Goal: Transaction & Acquisition: Purchase product/service

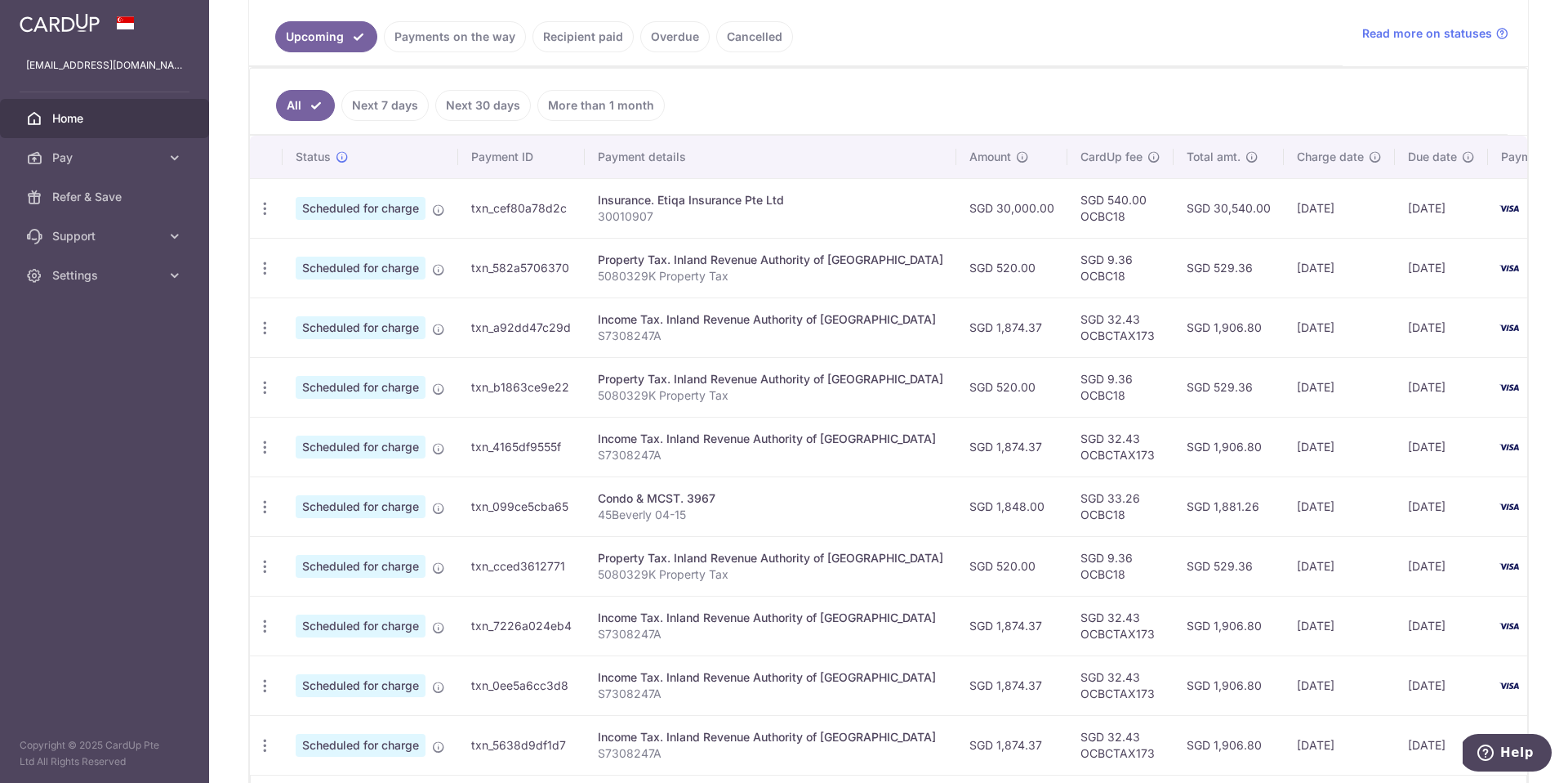
scroll to position [490, 0]
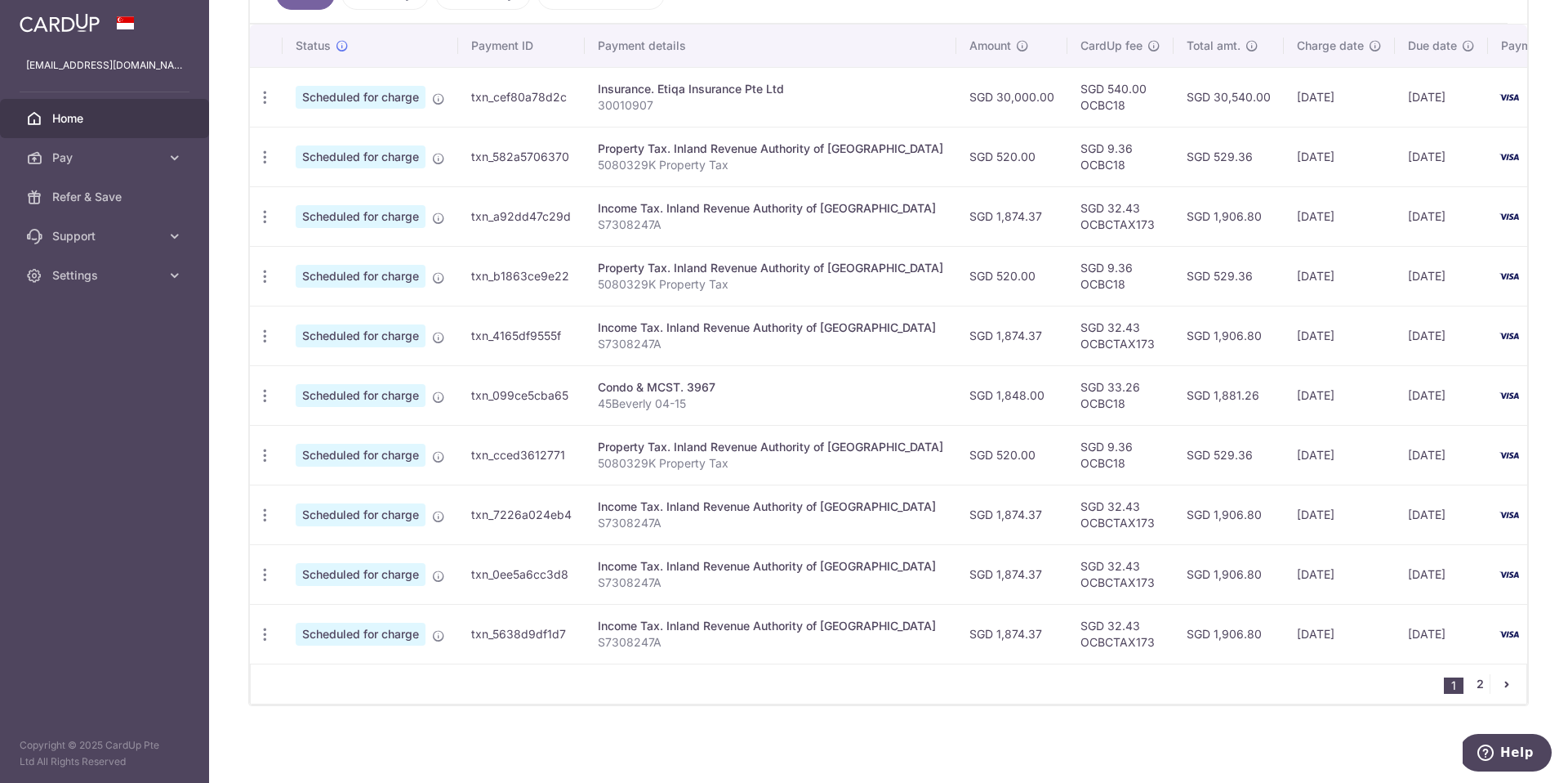
click at [1473, 683] on link "2" at bounding box center [1479, 683] width 20 height 20
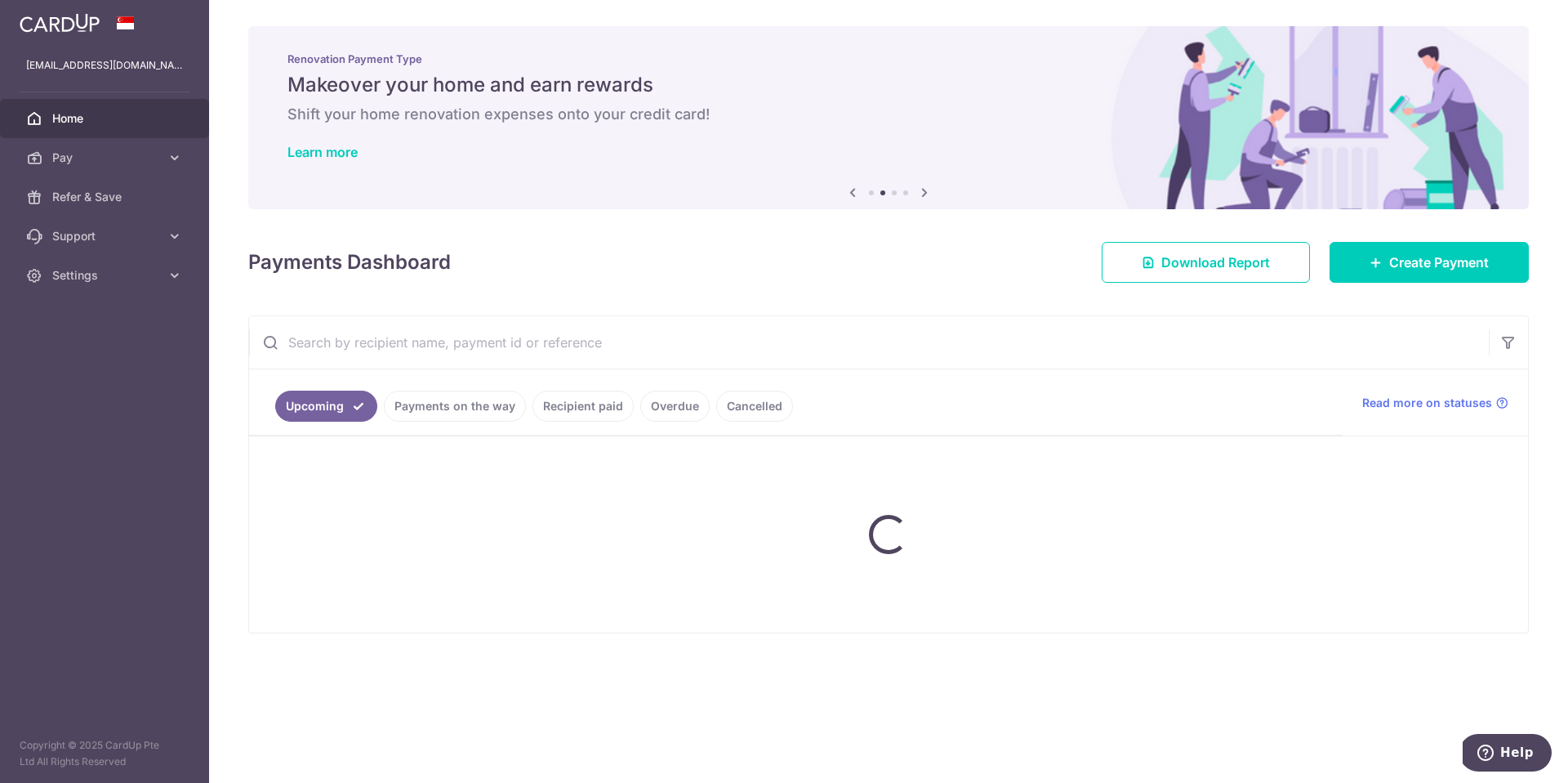
scroll to position [0, 0]
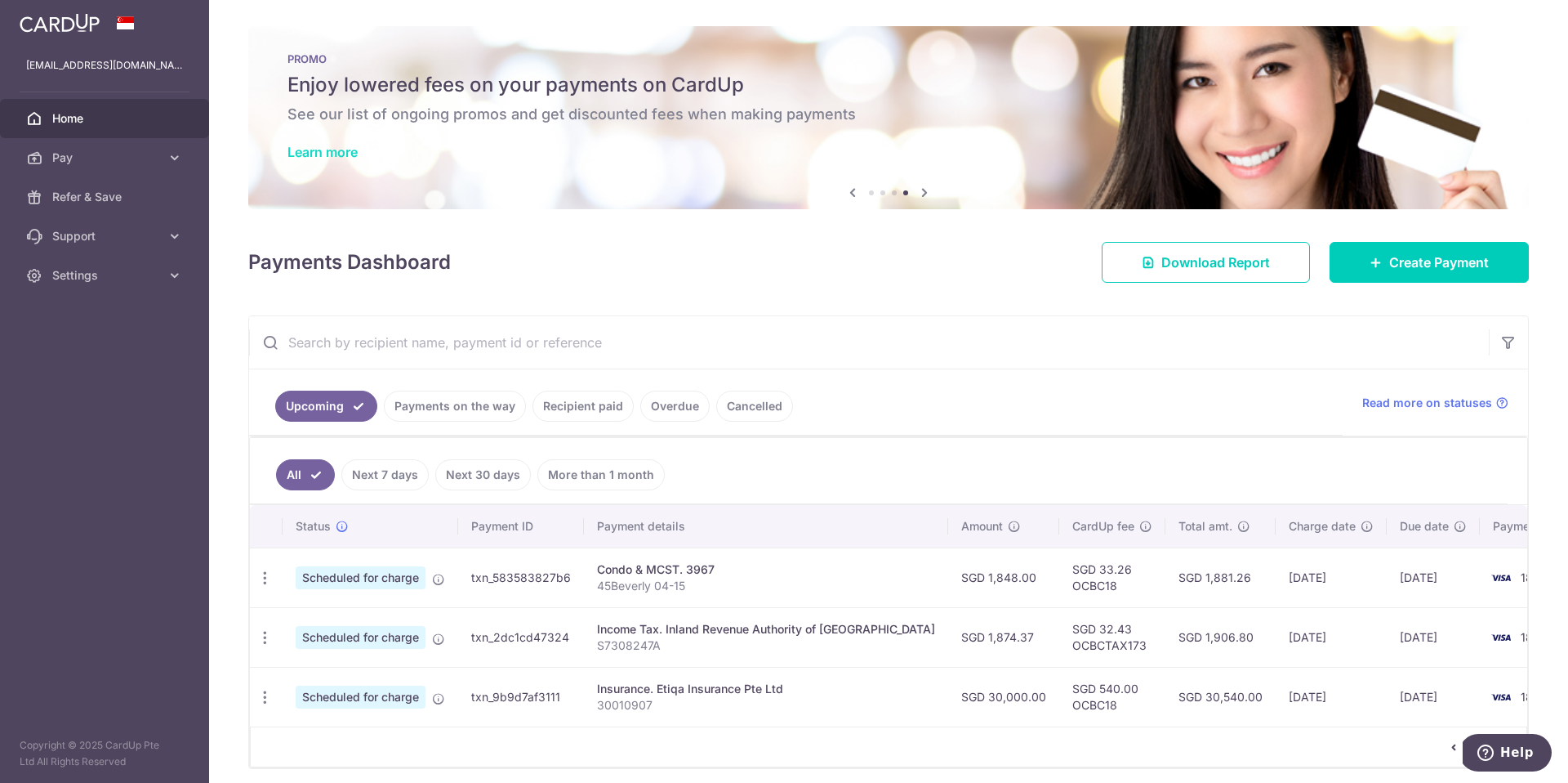
click at [311, 153] on link "Learn more" at bounding box center [323, 151] width 71 height 16
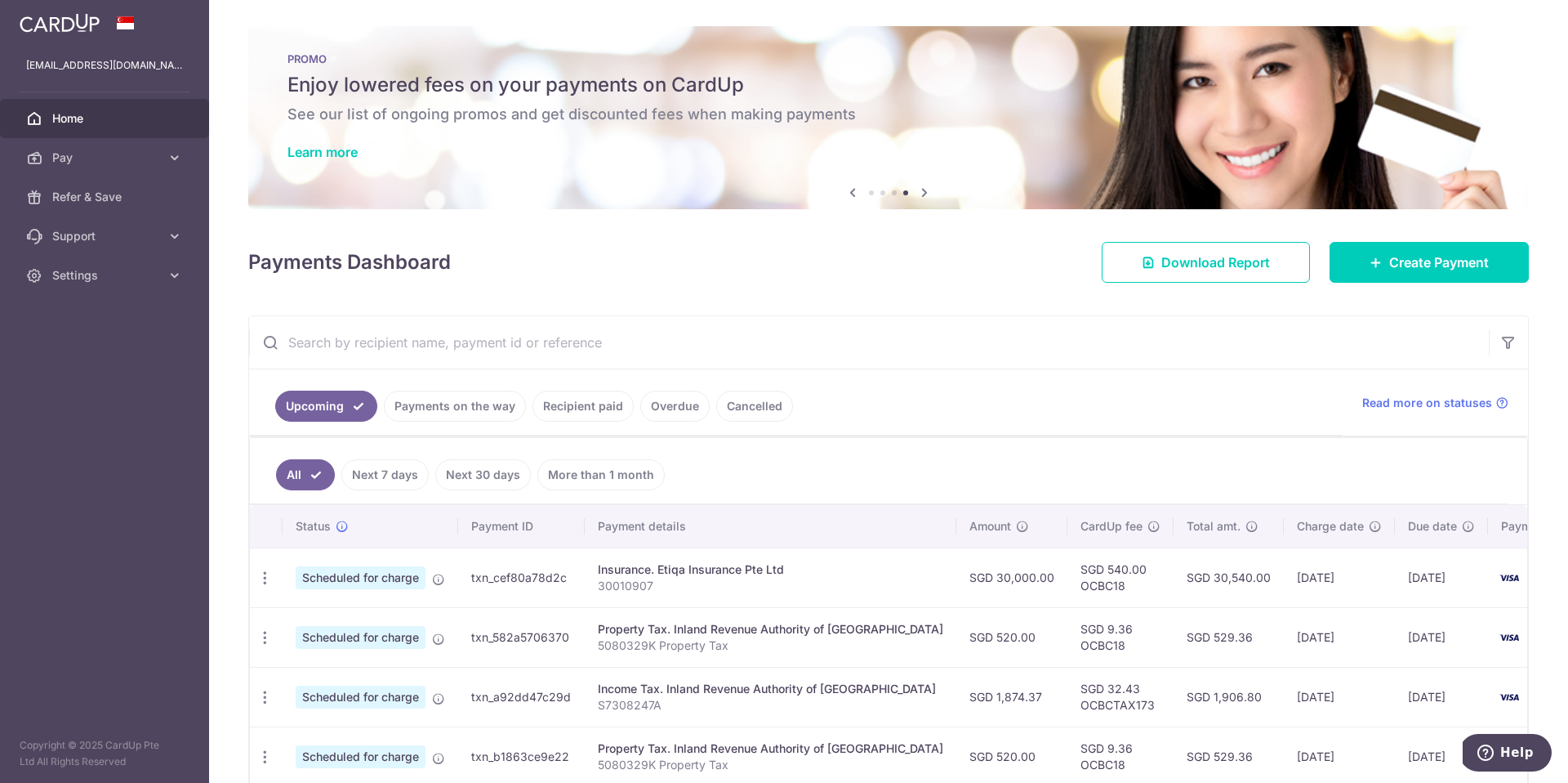
click at [304, 160] on div "PROMO Enjoy lowered fees on your payments on CardUp See our list of ongoing pro…" at bounding box center [889, 108] width 1281 height 163
click at [305, 154] on link "Learn more" at bounding box center [323, 151] width 71 height 16
click at [1430, 268] on span "Create Payment" at bounding box center [1439, 262] width 100 height 20
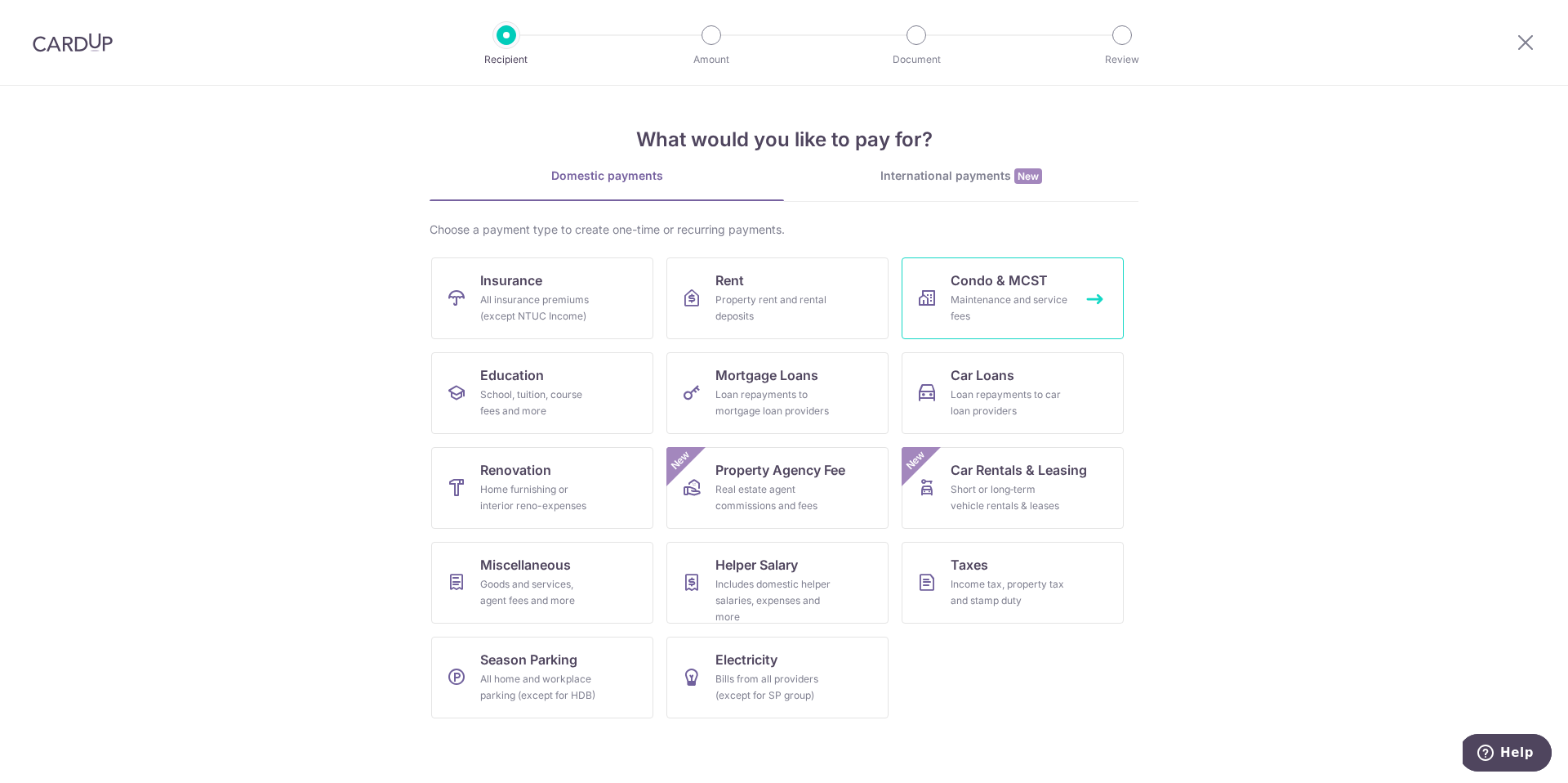
click at [1014, 289] on span "Condo & MCST" at bounding box center [999, 280] width 97 height 20
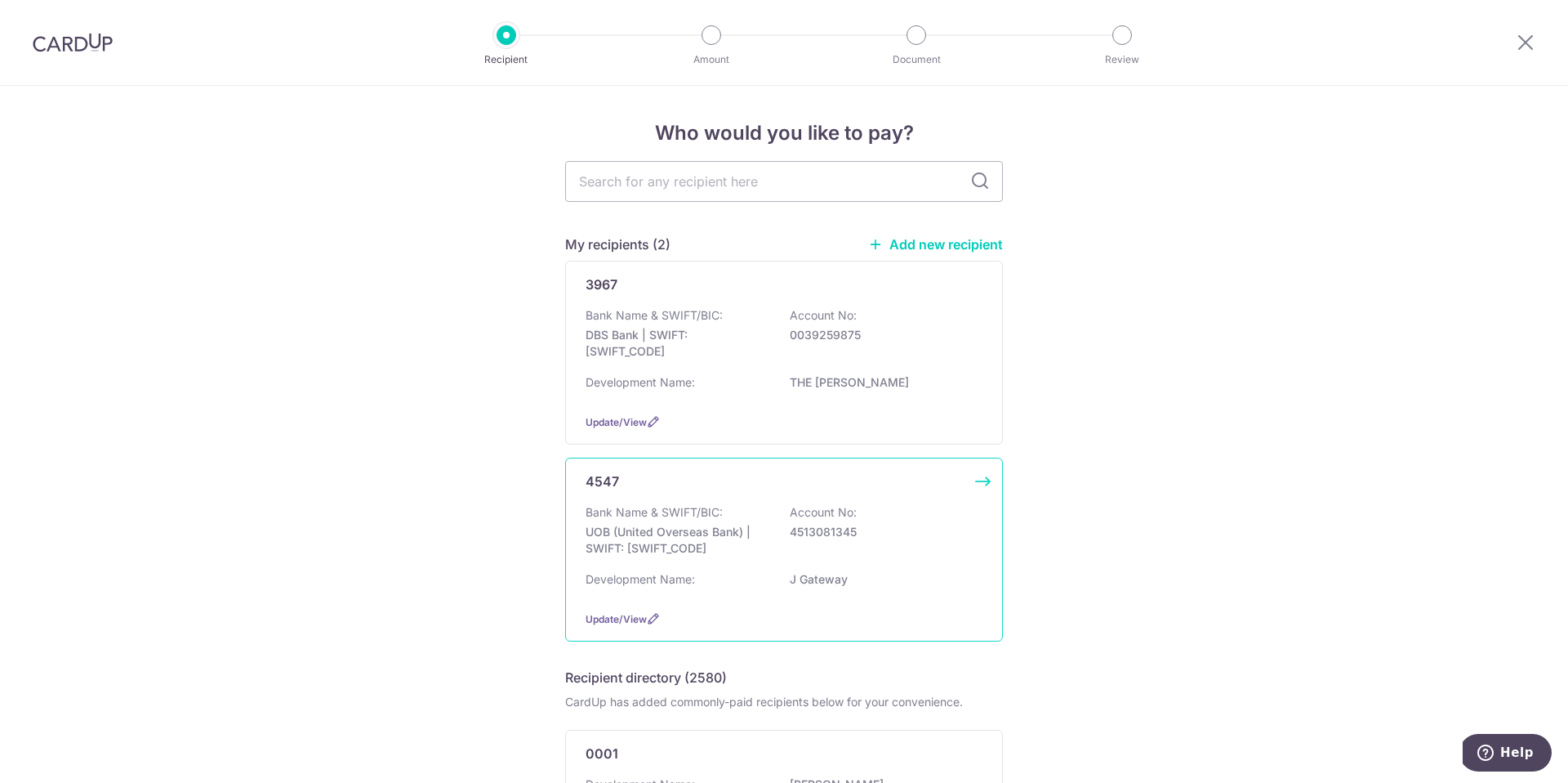
click at [827, 558] on div "Bank Name & SWIFT/BIC: UOB (United Overseas Bank) | SWIFT: UOVBSGSGXXX Account …" at bounding box center [784, 534] width 397 height 60
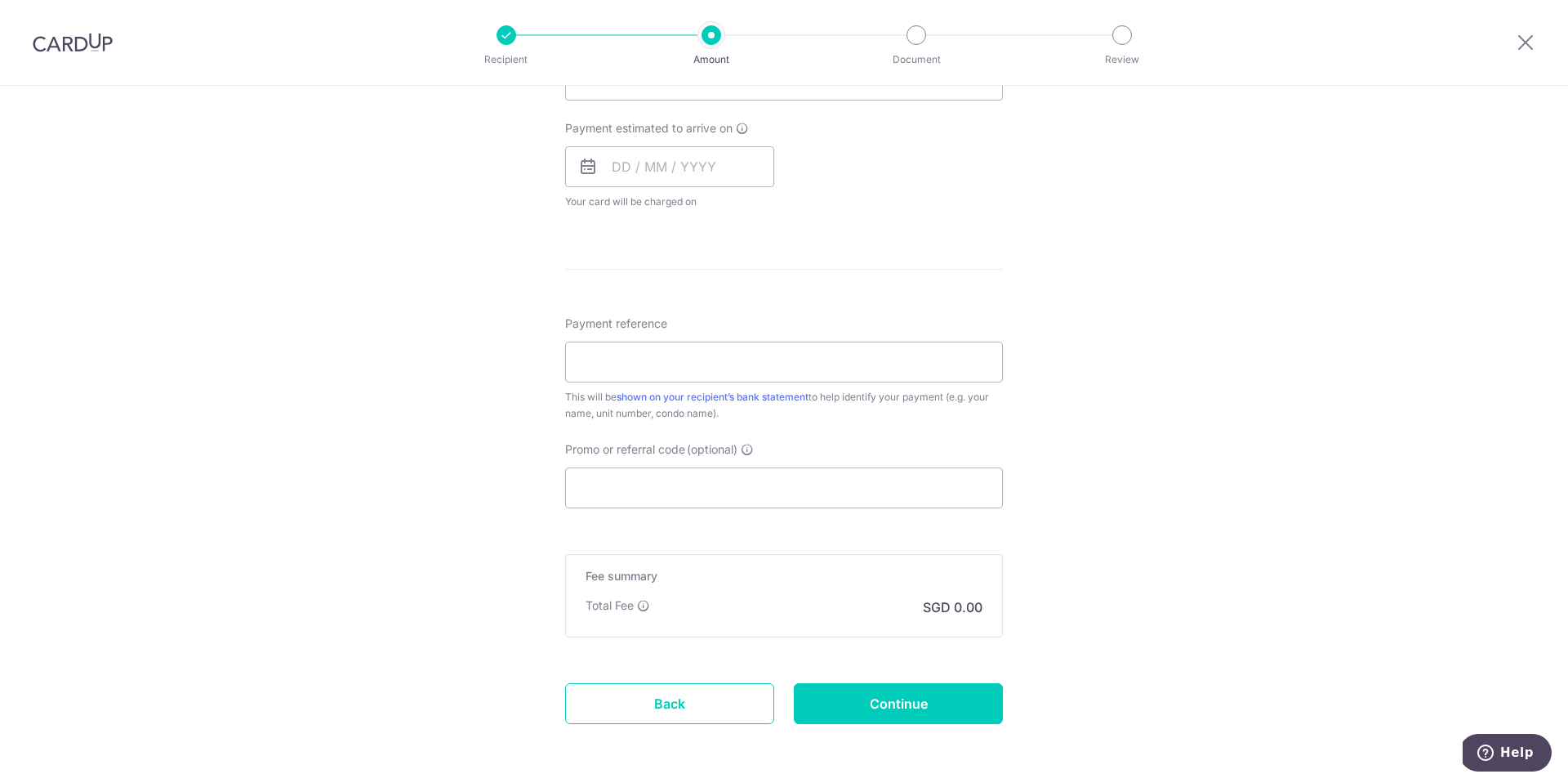
scroll to position [781, 0]
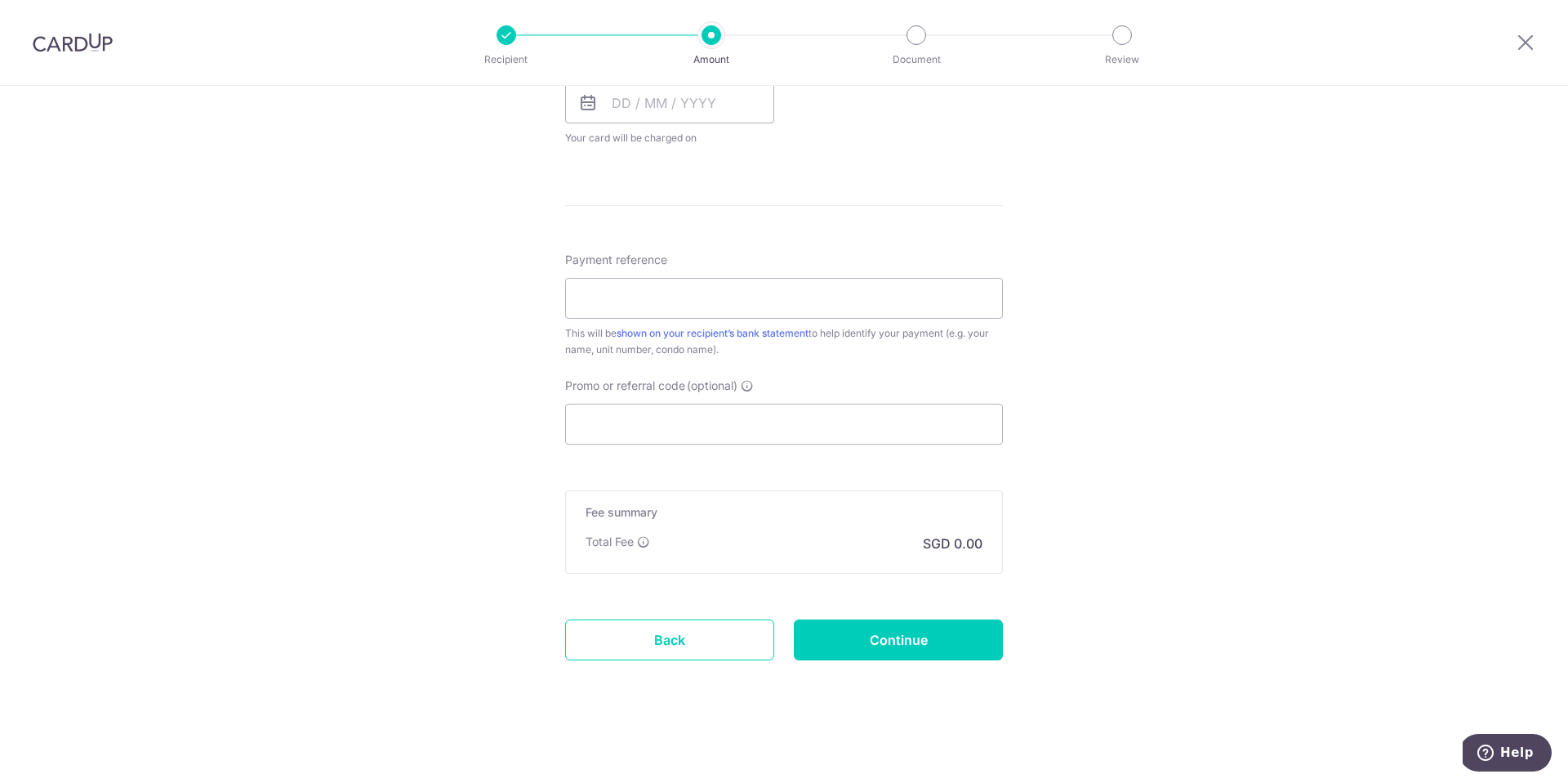
click at [1325, 339] on div "Tell us more about your payment Enter payment amount SGD Select Card Select opt…" at bounding box center [784, 44] width 1568 height 1478
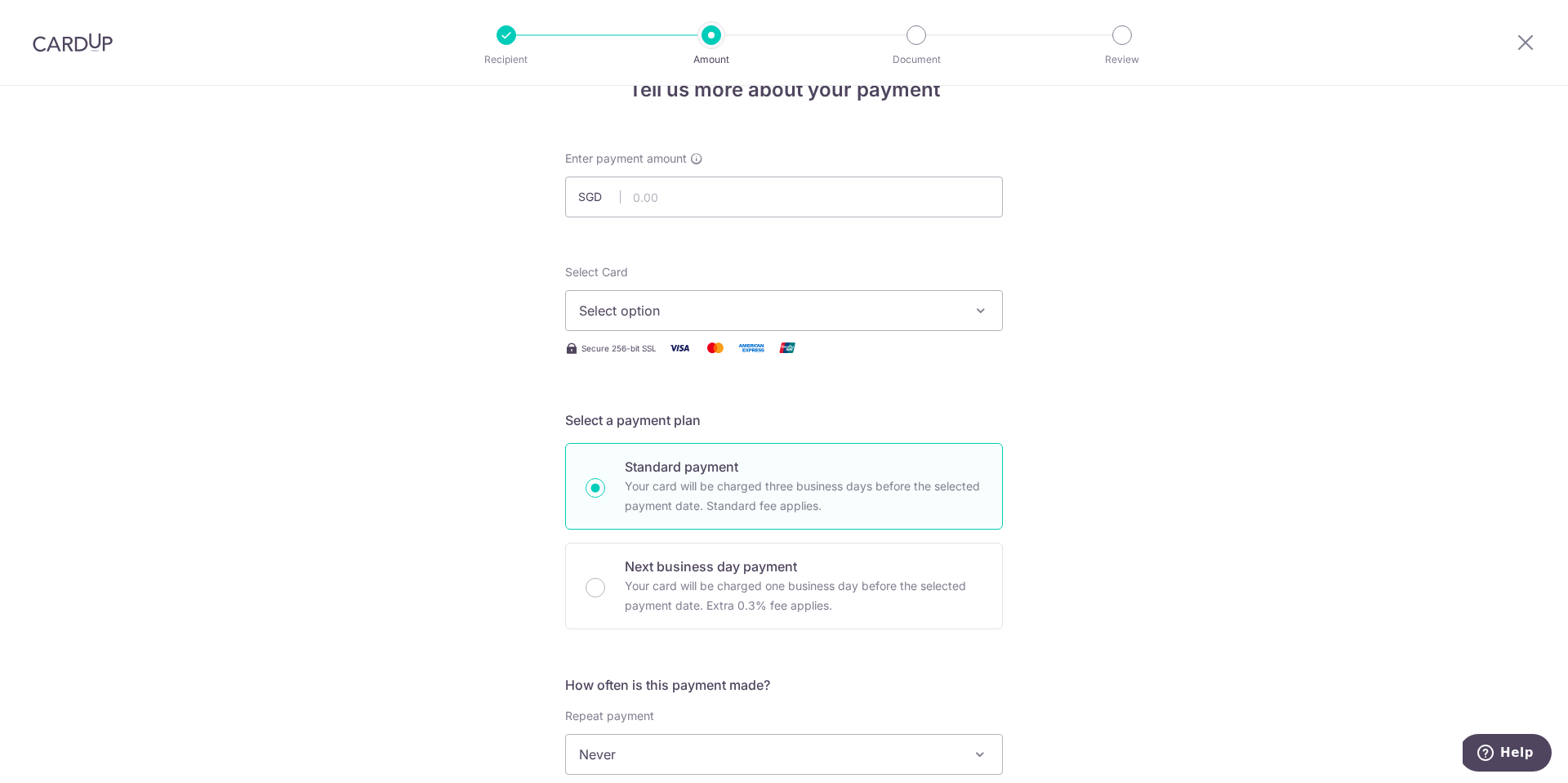
scroll to position [0, 0]
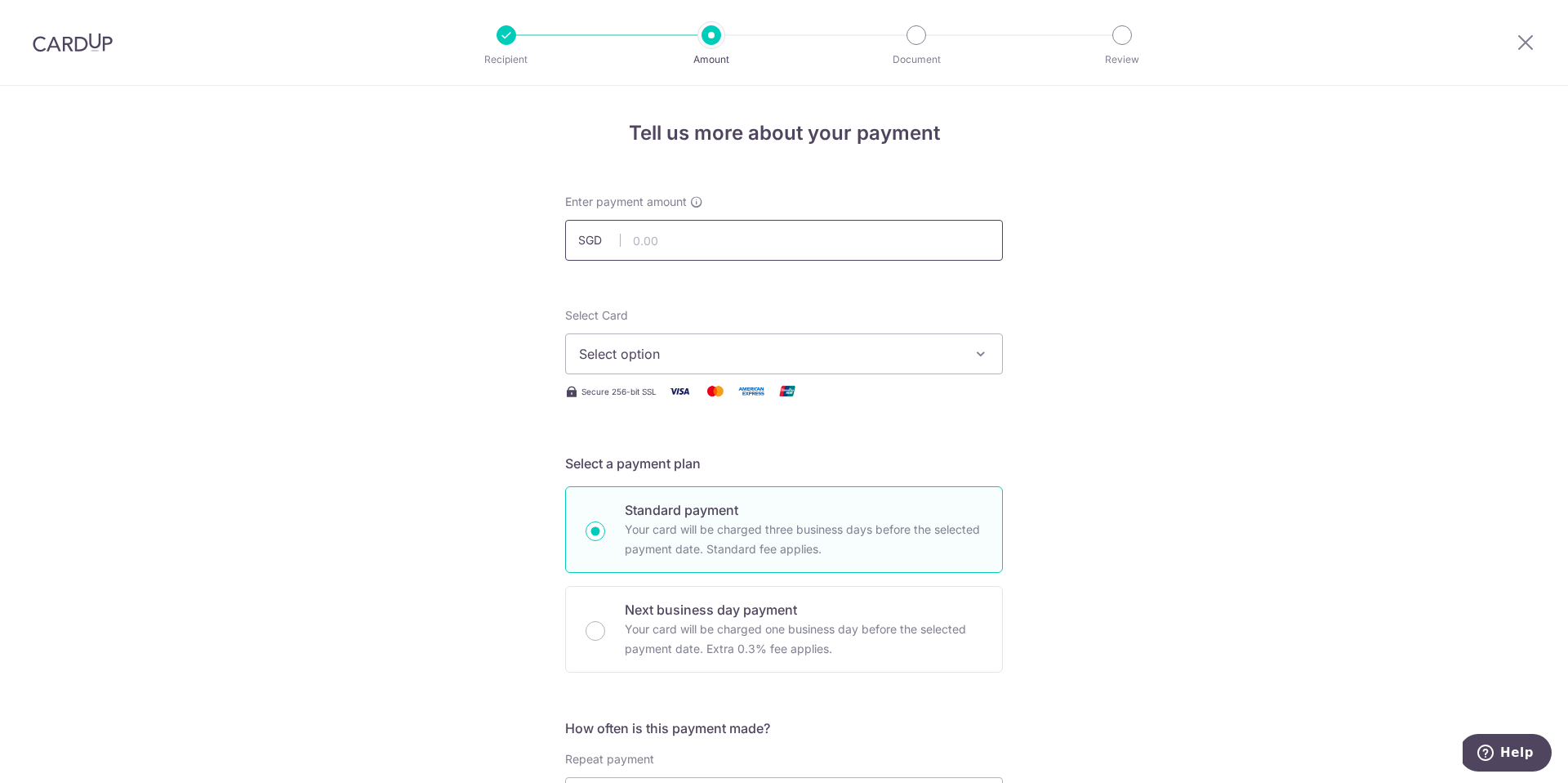
click at [741, 240] on input "text" at bounding box center [784, 239] width 438 height 40
type input "1,059.48"
click at [863, 359] on span "Select option" at bounding box center [769, 350] width 380 height 20
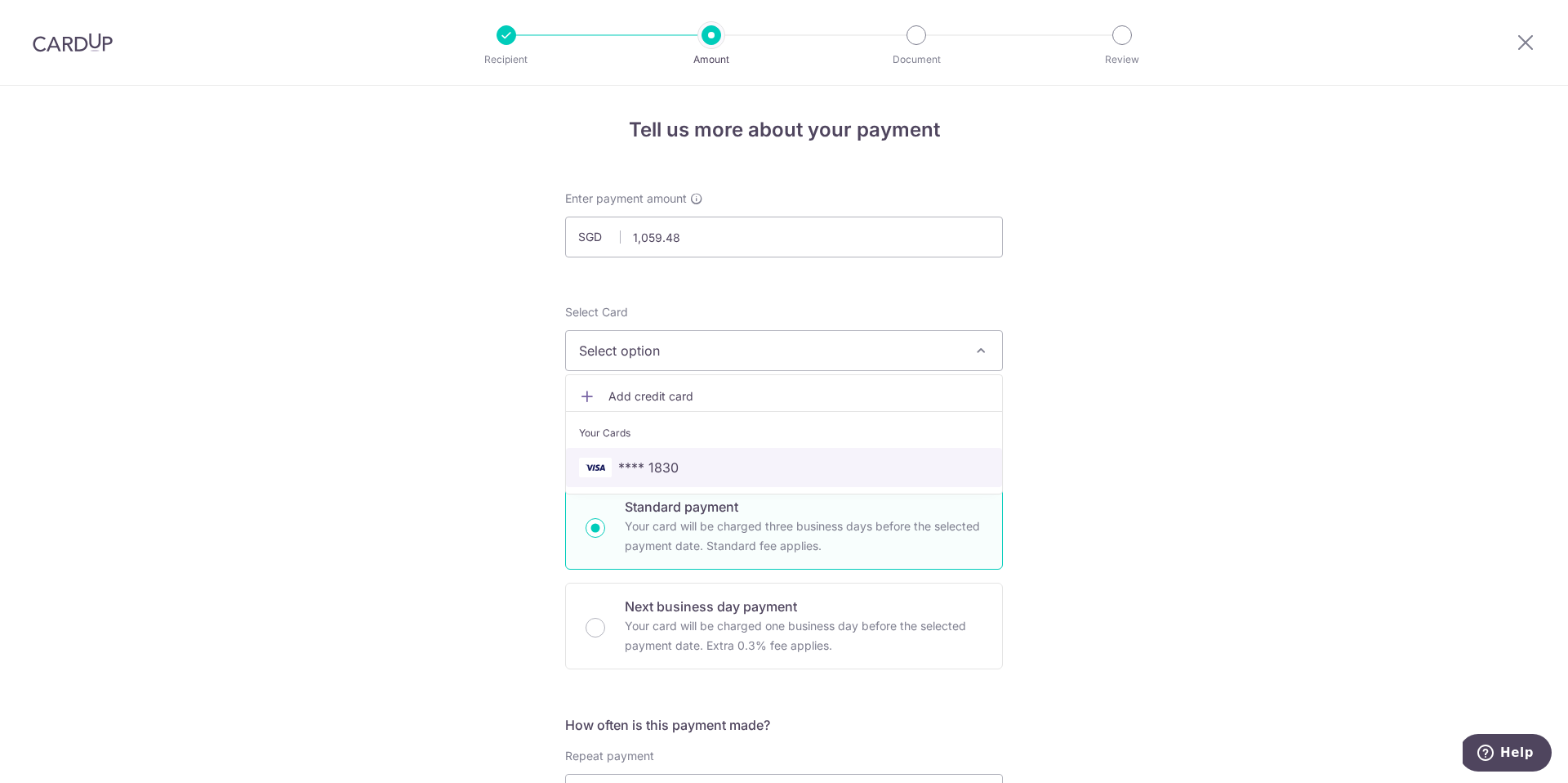
click at [720, 479] on link "**** 1830" at bounding box center [784, 467] width 436 height 40
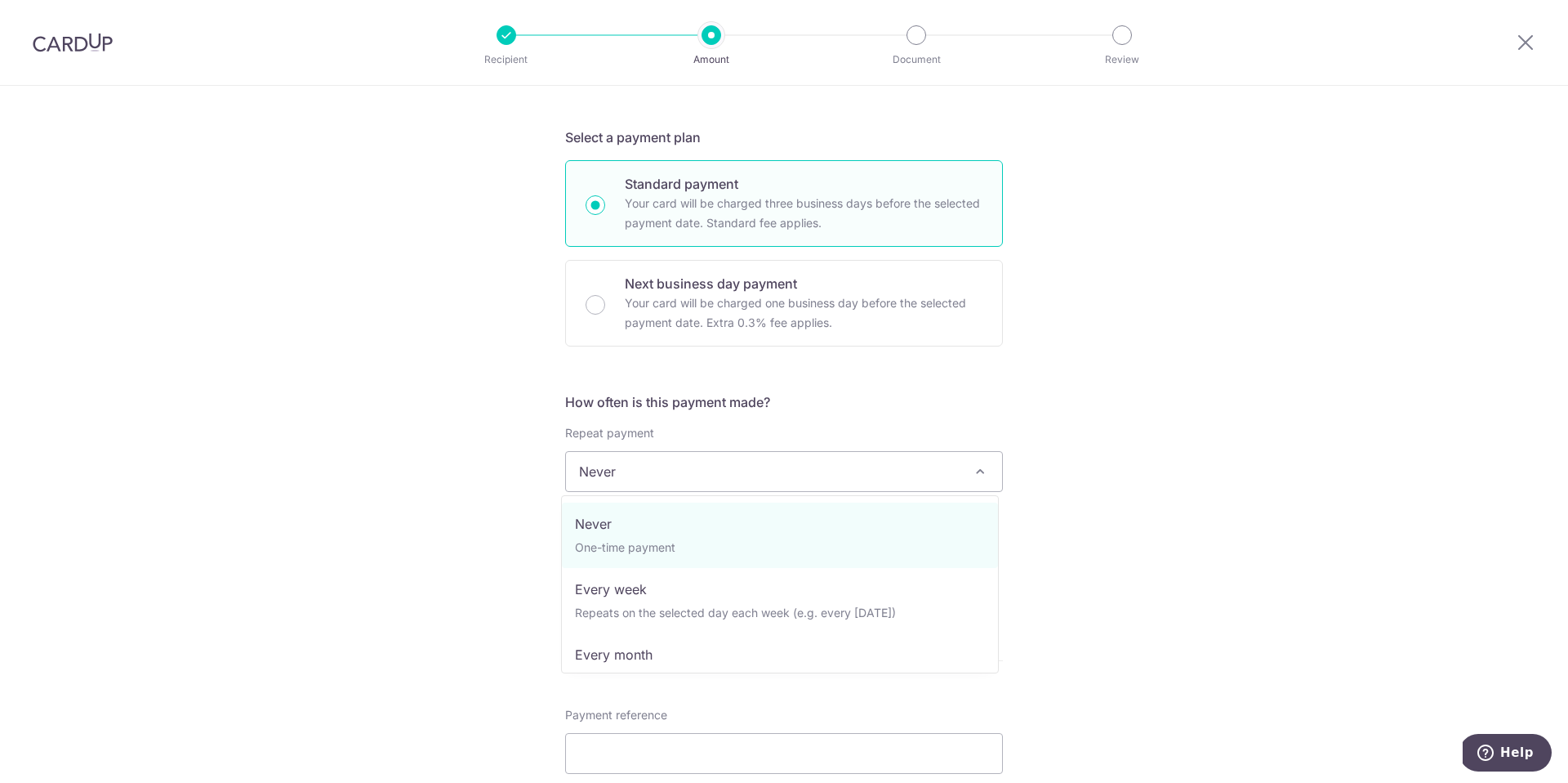
click at [679, 463] on span "Never" at bounding box center [784, 472] width 436 height 40
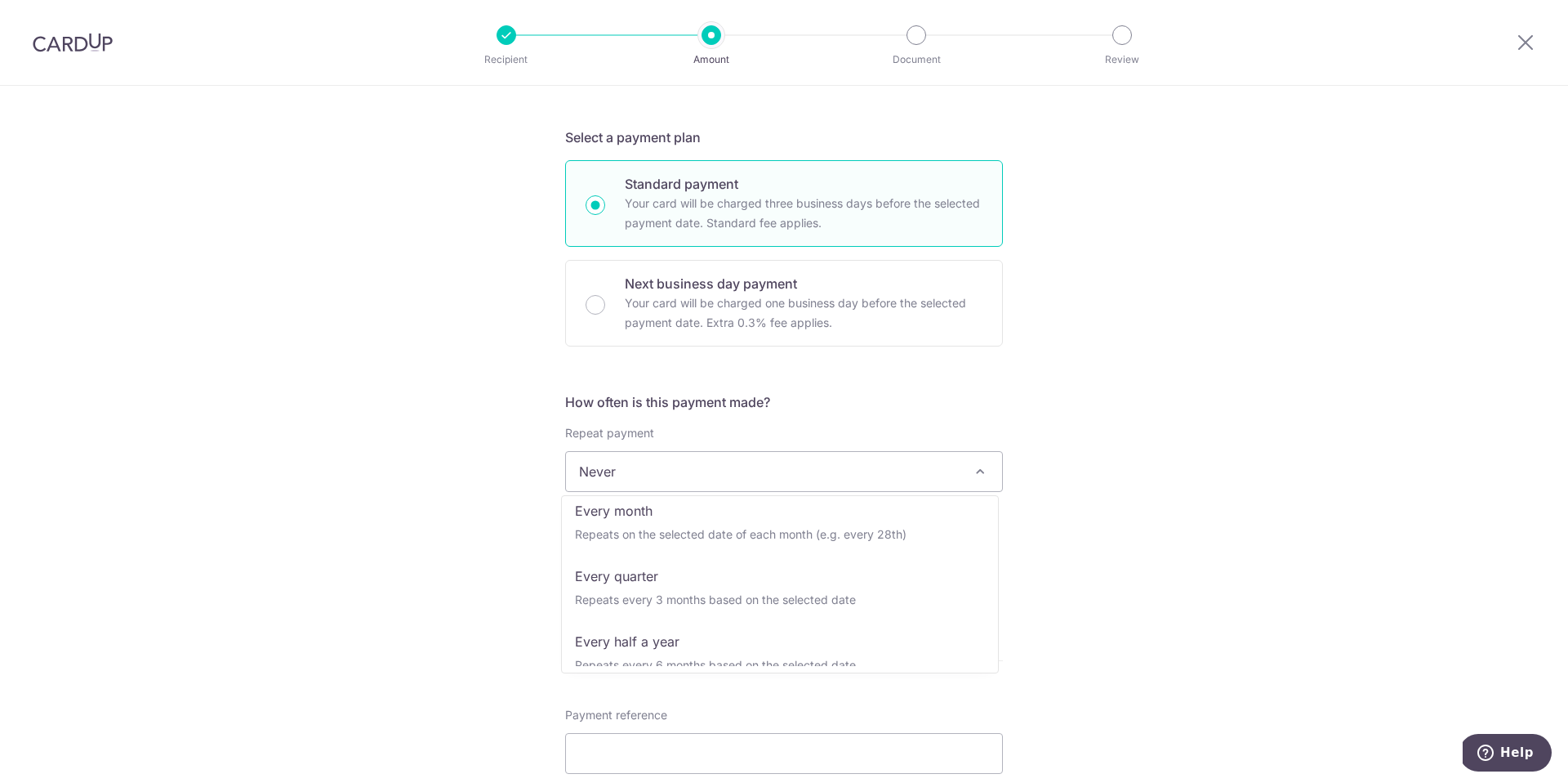
scroll to position [147, 0]
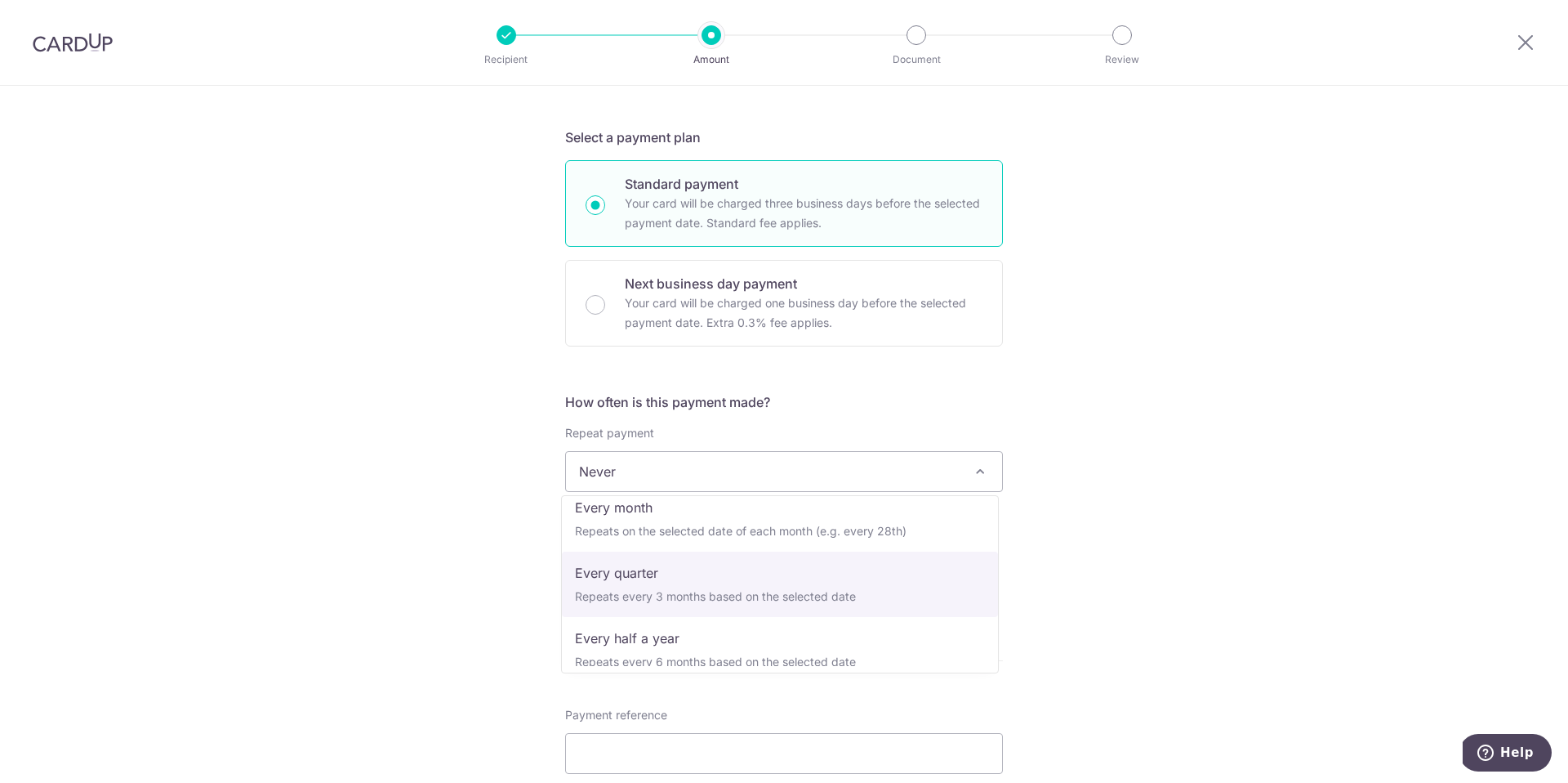
select select "4"
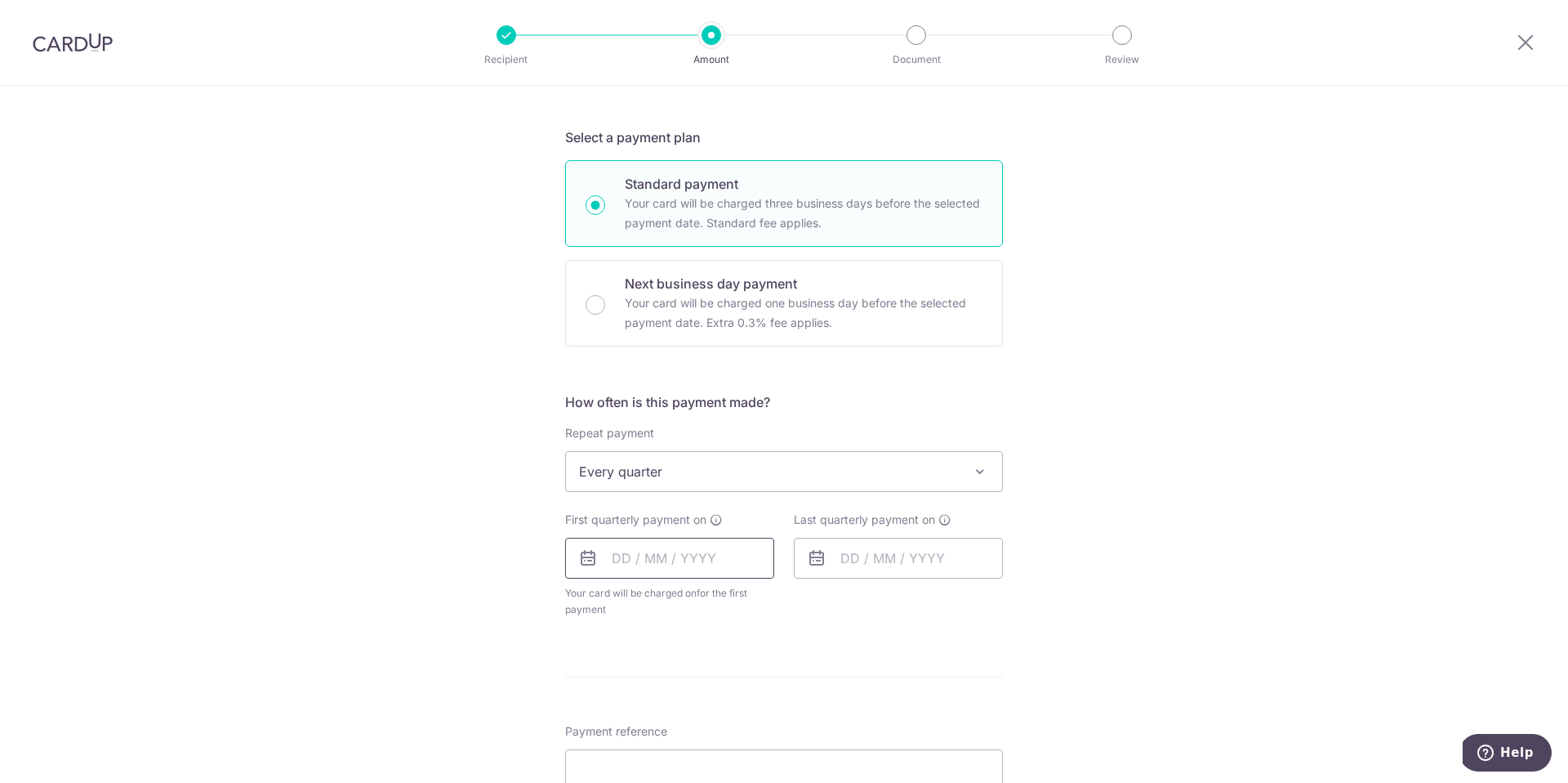
click at [658, 544] on input "text" at bounding box center [669, 558] width 209 height 40
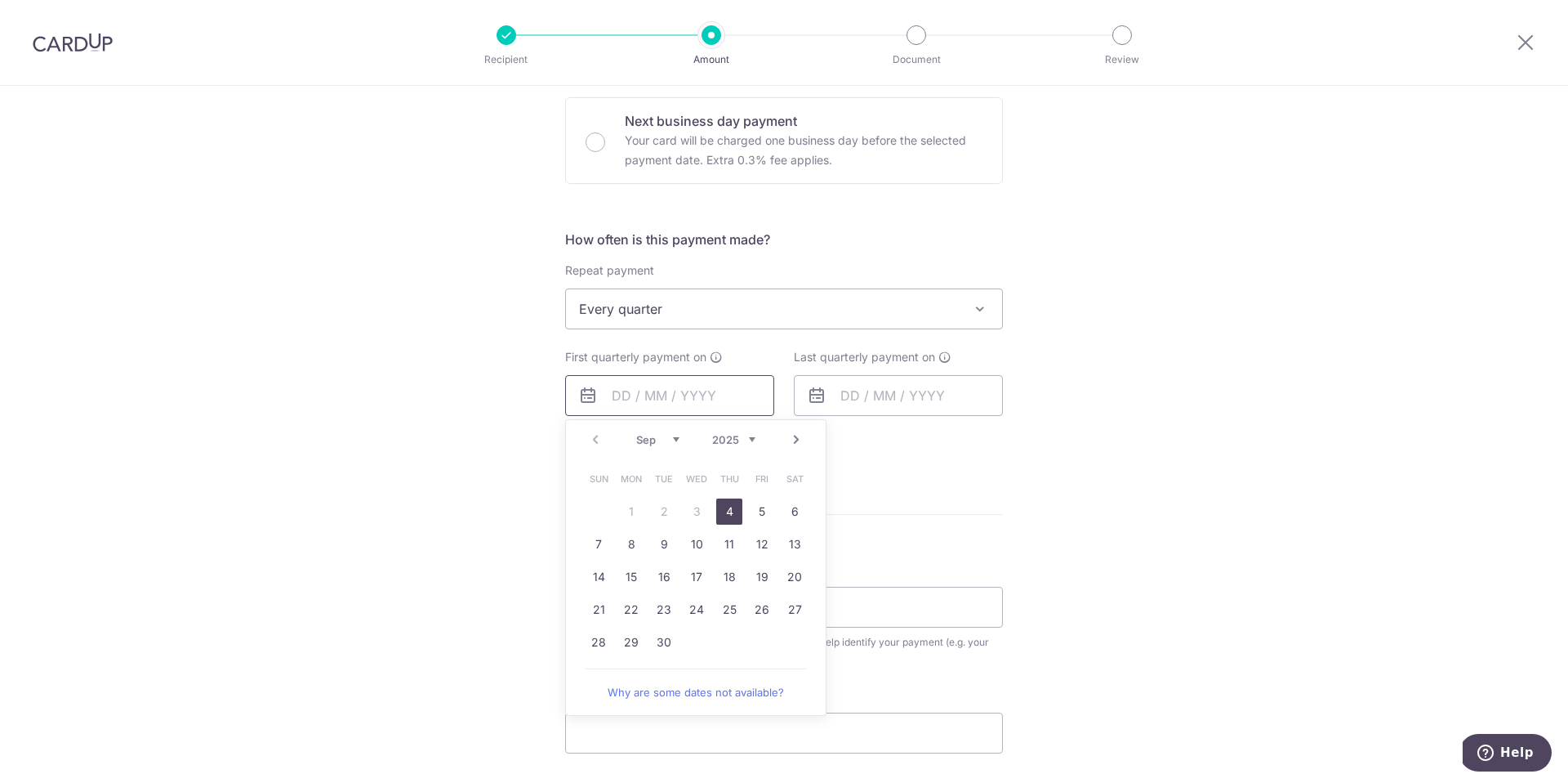
scroll to position [527, 0]
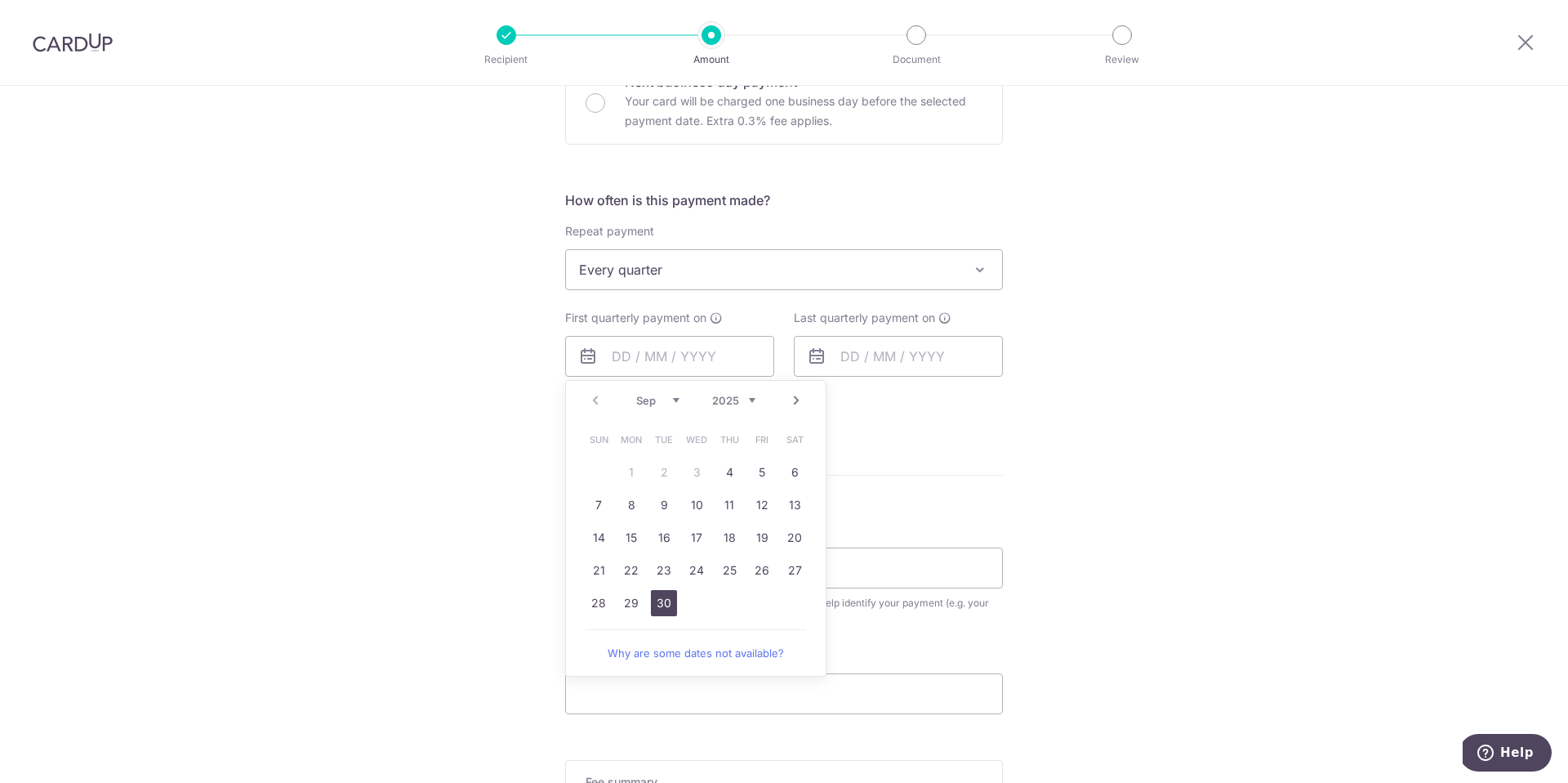
click at [659, 605] on link "30" at bounding box center [664, 603] width 26 height 26
type input "30/09/2025"
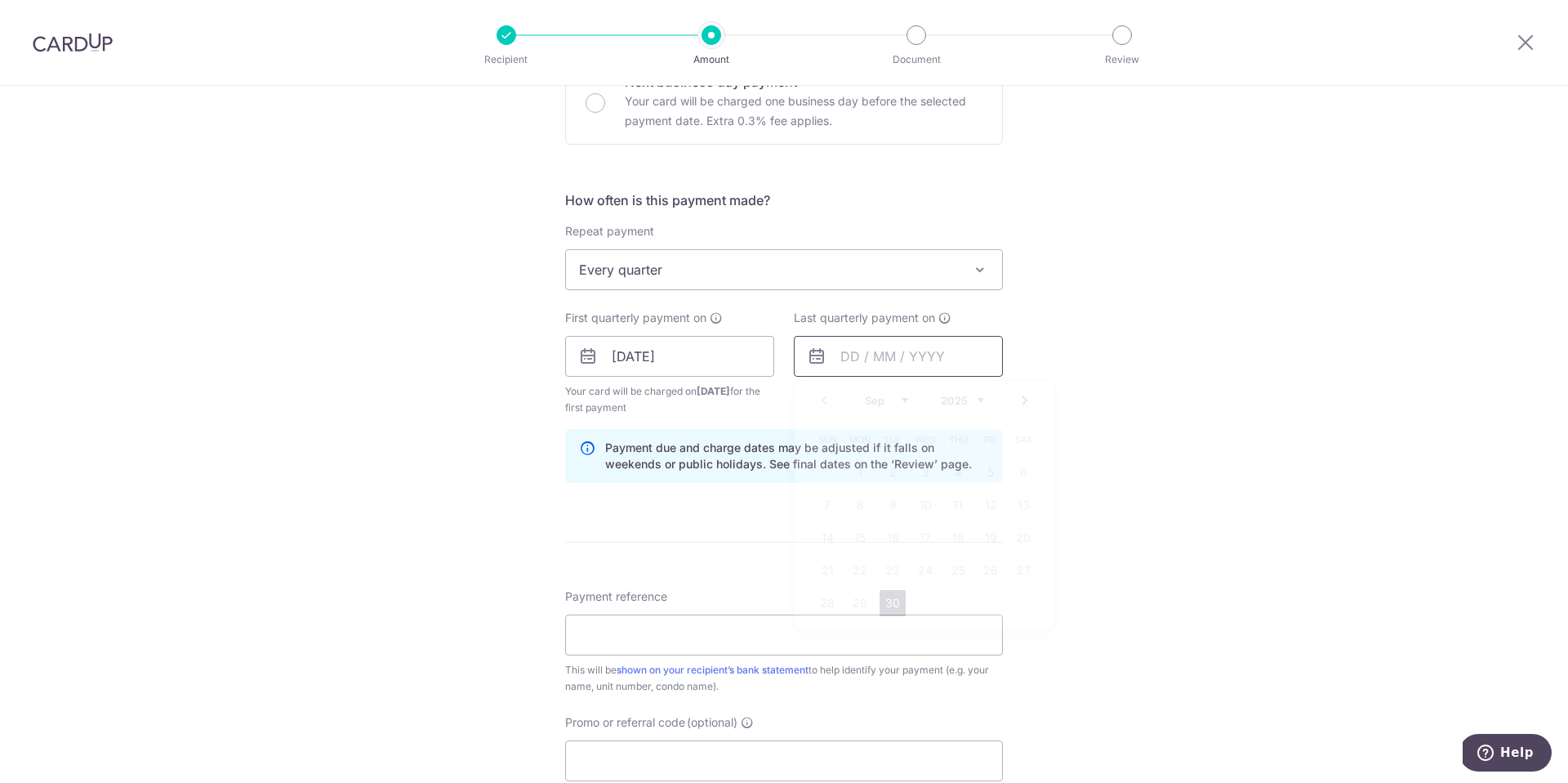
click at [862, 354] on input "text" at bounding box center [898, 355] width 209 height 40
click at [976, 400] on select "2025 2026 2027 2028 2029 2030 2031 2032 2033 2034 2035" at bounding box center [962, 400] width 43 height 13
click at [900, 401] on select "Jan Feb Mar Apr May Jun [DATE] Aug Sep Oct Nov Dec" at bounding box center [886, 400] width 43 height 13
click at [1290, 478] on div "Tell us more about your payment Enter payment amount SGD 1,059.48 1059.48 Selec…" at bounding box center [784, 338] width 1568 height 1561
click at [948, 352] on input "text" at bounding box center [898, 355] width 209 height 40
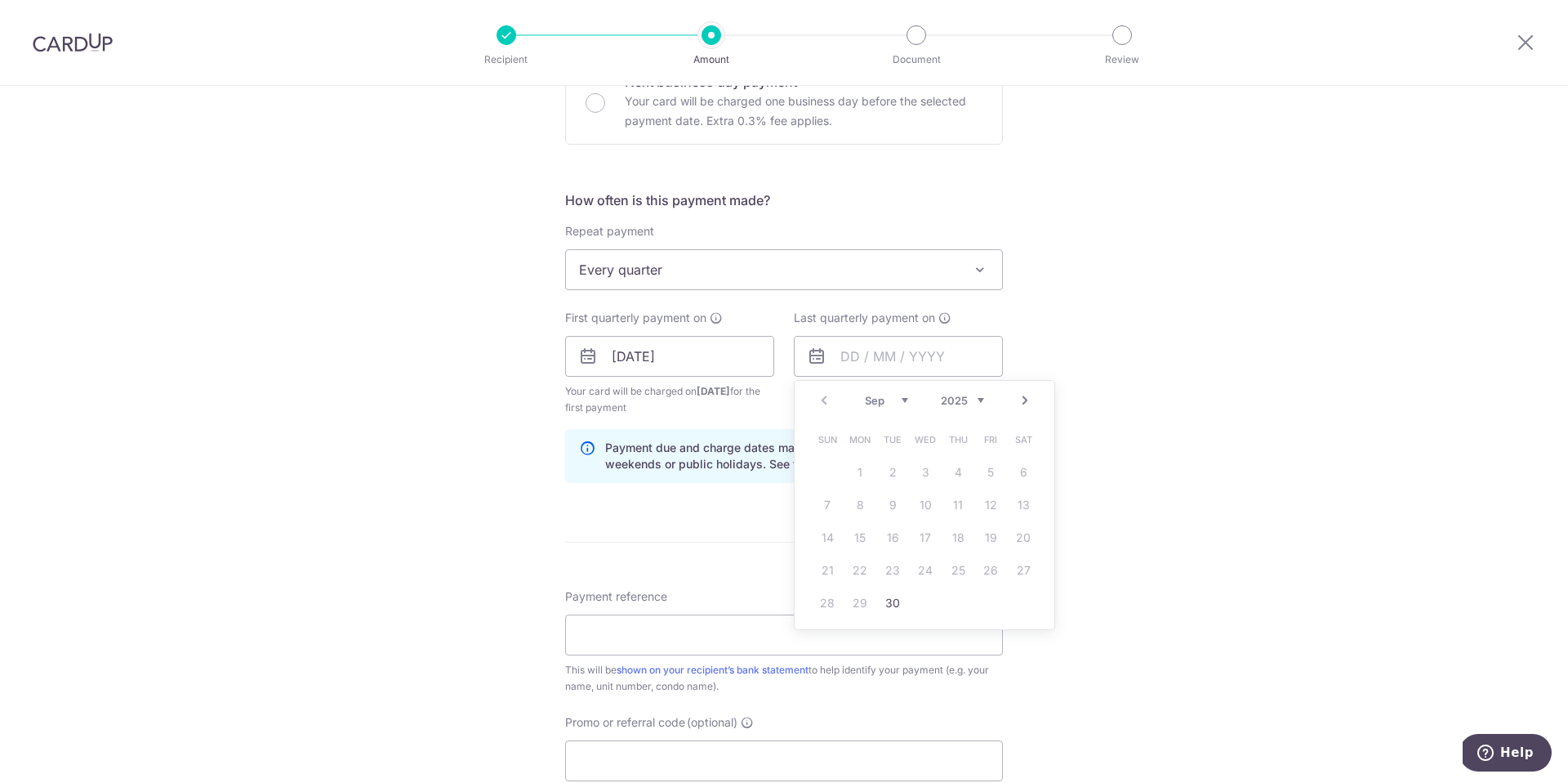
click at [977, 399] on select "2025 2026 2027 2028 2029 2030 2031 2032 2033 2034 2035" at bounding box center [962, 400] width 43 height 13
click at [901, 401] on select "Jan Feb Mar Apr May Jun [DATE] Aug Sep Oct Nov Dec" at bounding box center [886, 400] width 43 height 13
click at [948, 607] on link "31" at bounding box center [958, 603] width 26 height 26
type input "31/12/2026"
click at [1172, 503] on div "Tell us more about your payment Enter payment amount SGD 1,059.48 1059.48 Selec…" at bounding box center [784, 338] width 1568 height 1561
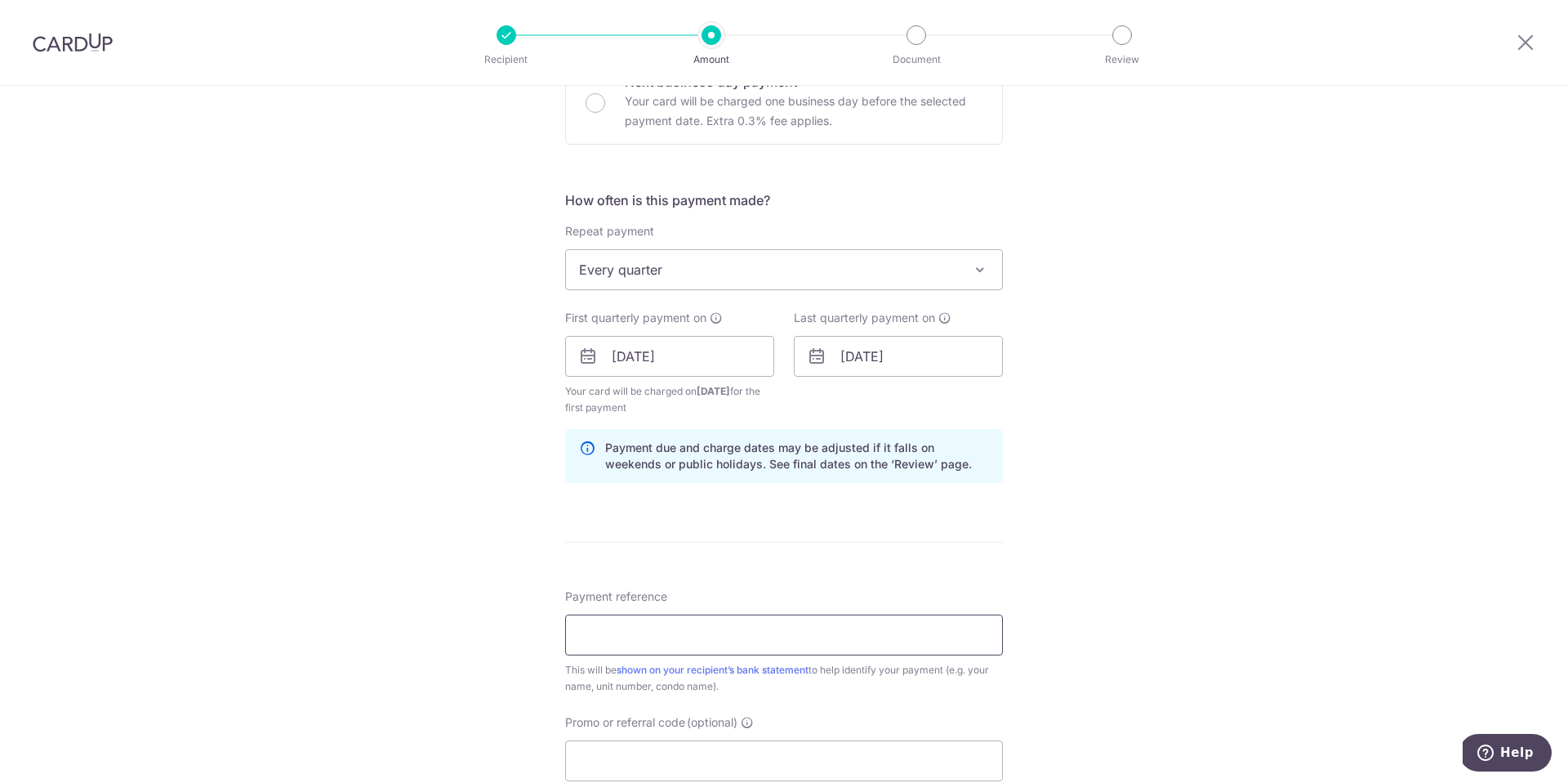
click at [767, 643] on input "Payment reference" at bounding box center [784, 634] width 438 height 40
type input "2#17-02"
click at [1079, 581] on div "Tell us more about your payment Enter payment amount SGD 1,059.48 1059.48 Selec…" at bounding box center [784, 338] width 1568 height 1561
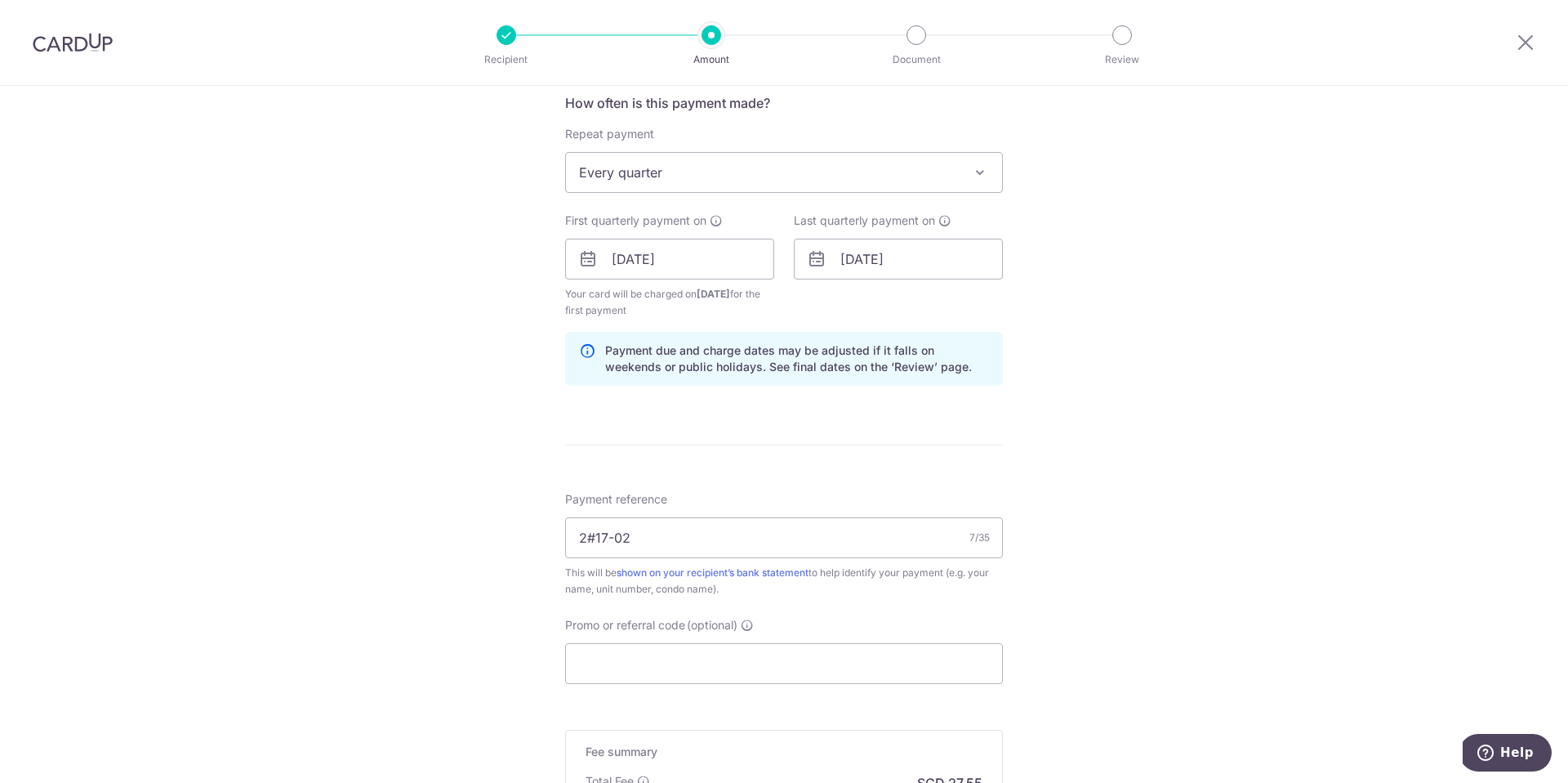
scroll to position [657, 0]
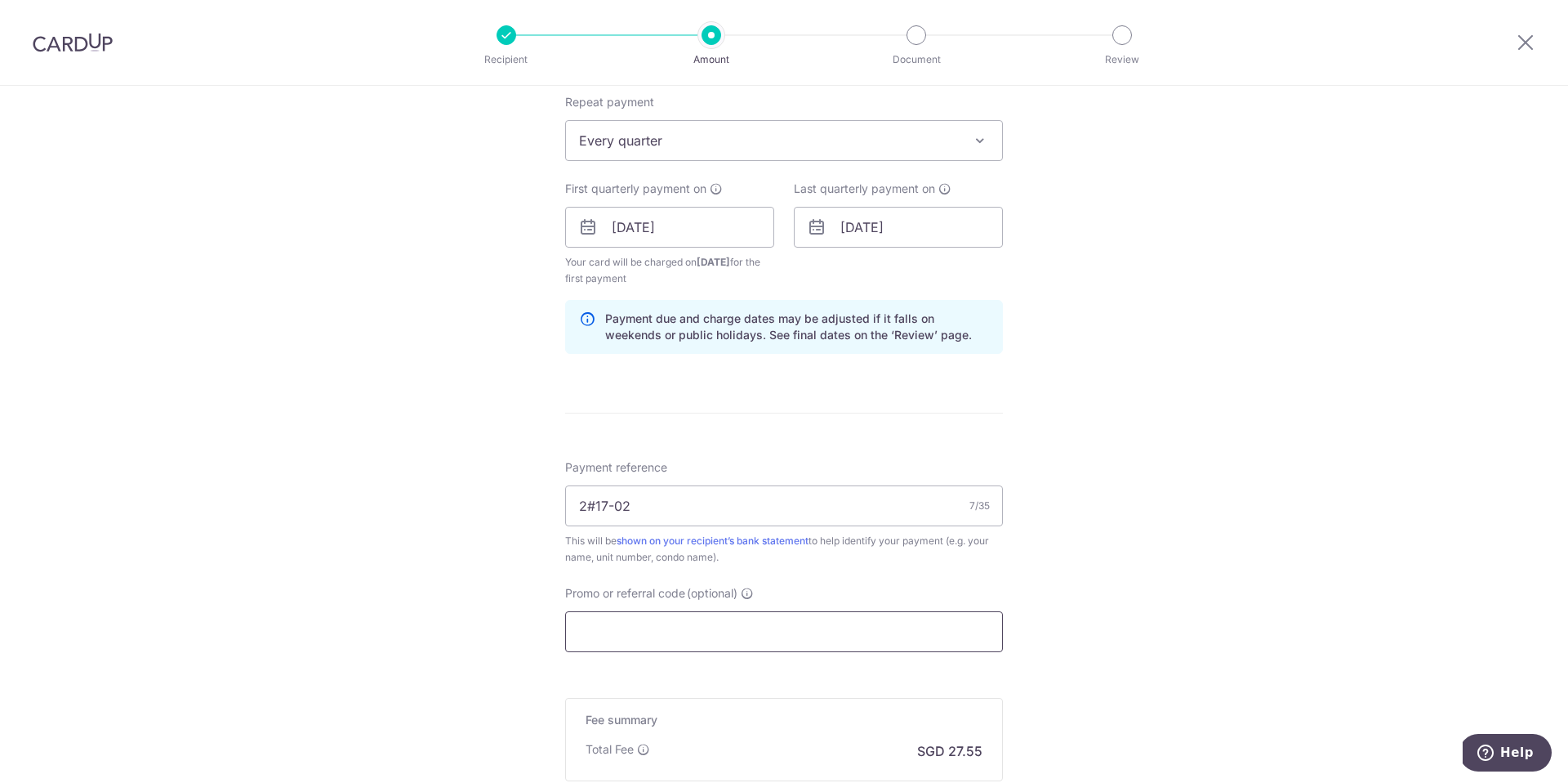
click at [757, 645] on input "Promo or referral code (optional)" at bounding box center [784, 631] width 438 height 40
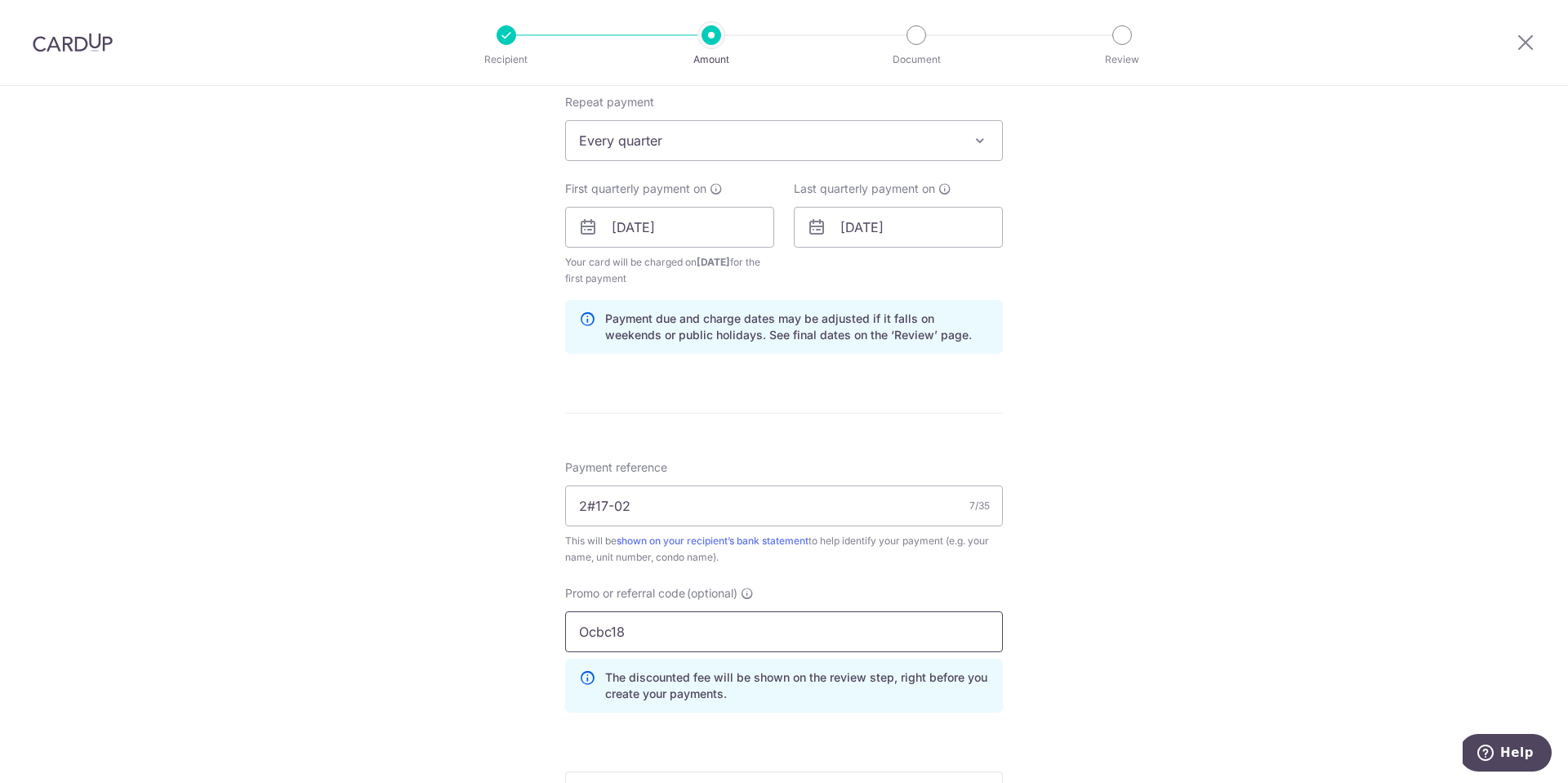
type input "Ocbc18"
click at [1054, 639] on div "Tell us more about your payment Enter payment amount SGD 1,059.48 1059.48 Selec…" at bounding box center [784, 246] width 1568 height 1635
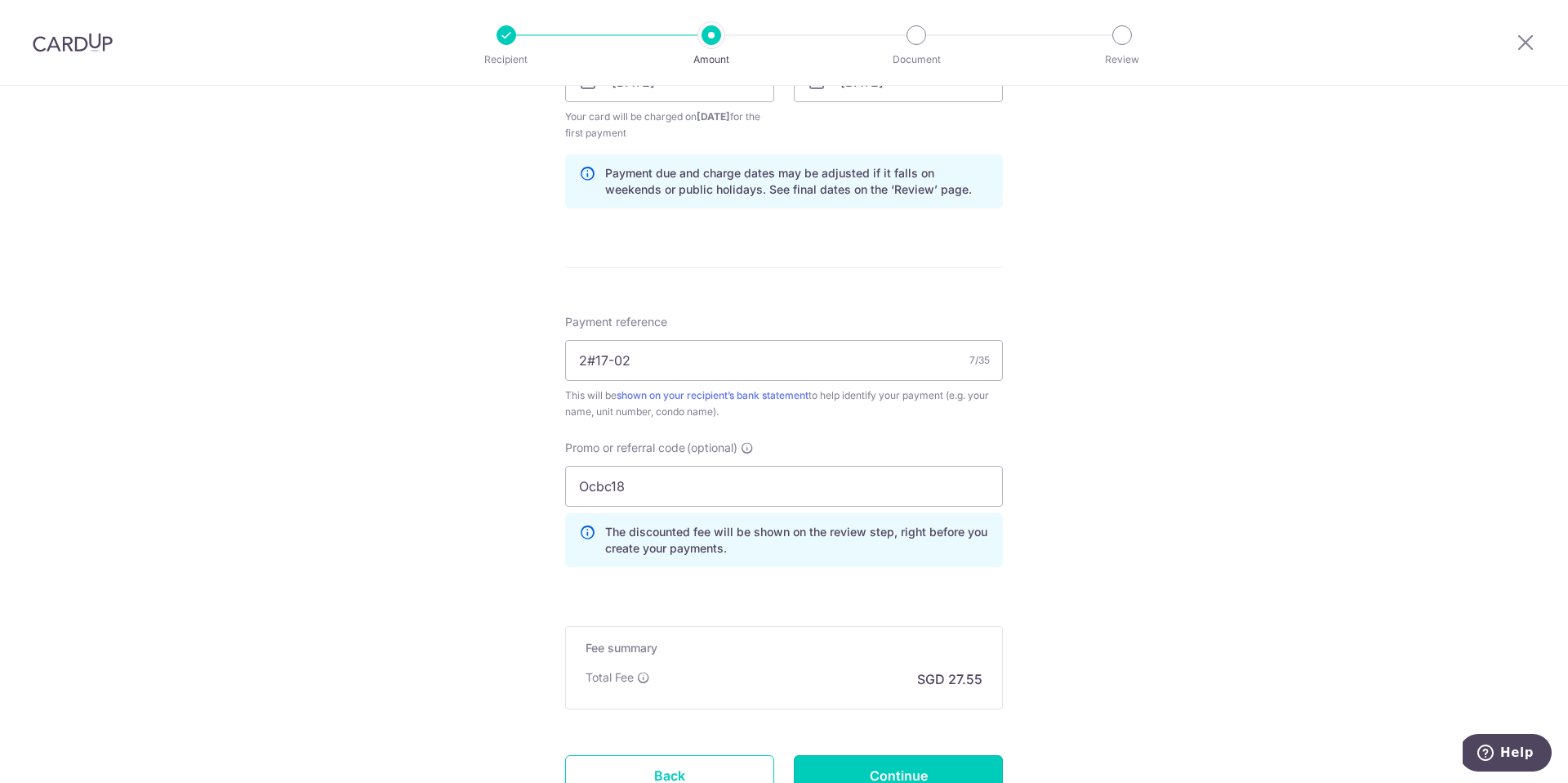
scroll to position [938, 0]
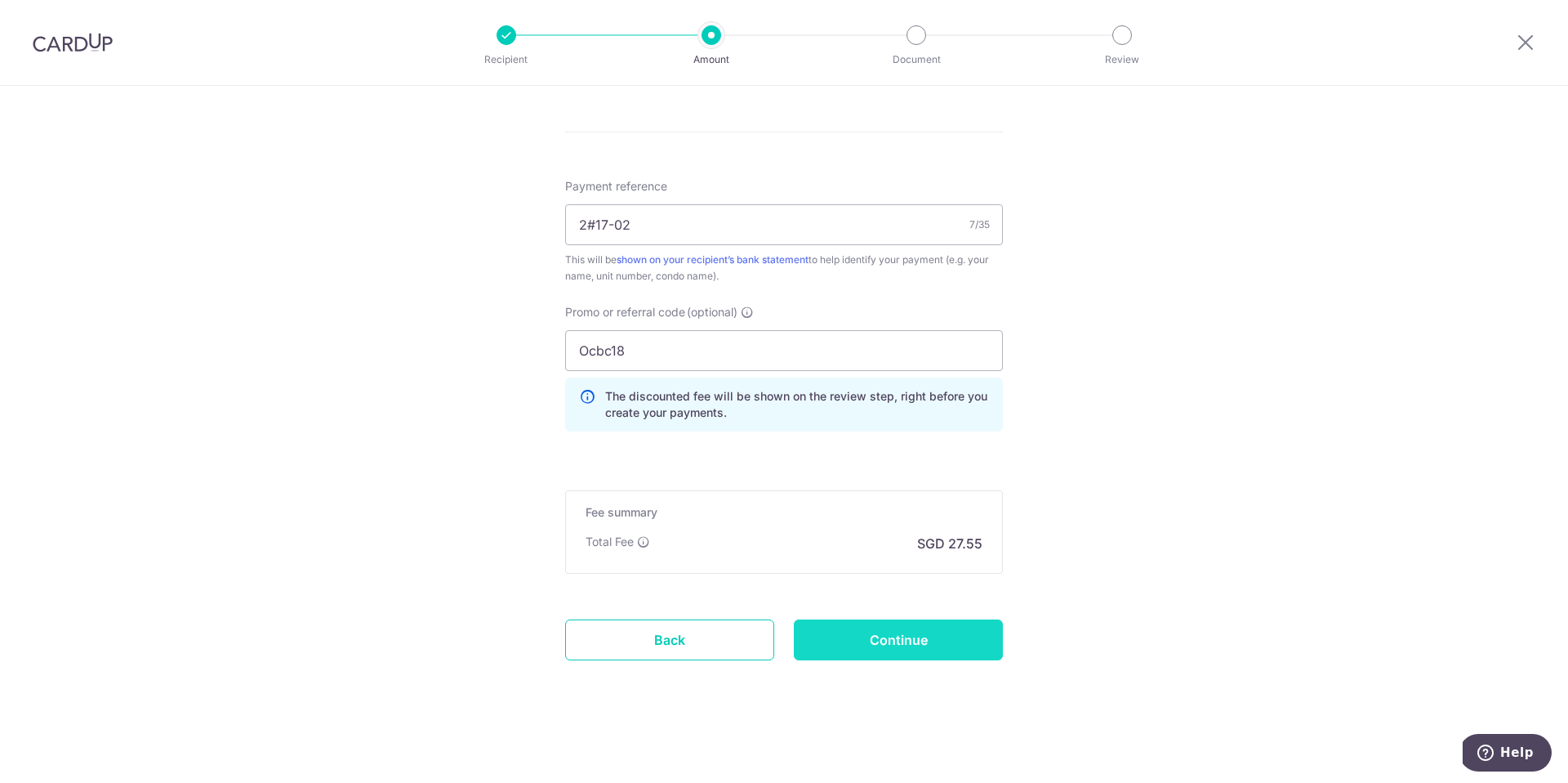
click at [882, 654] on input "Continue" at bounding box center [898, 639] width 209 height 40
type input "Create Schedule"
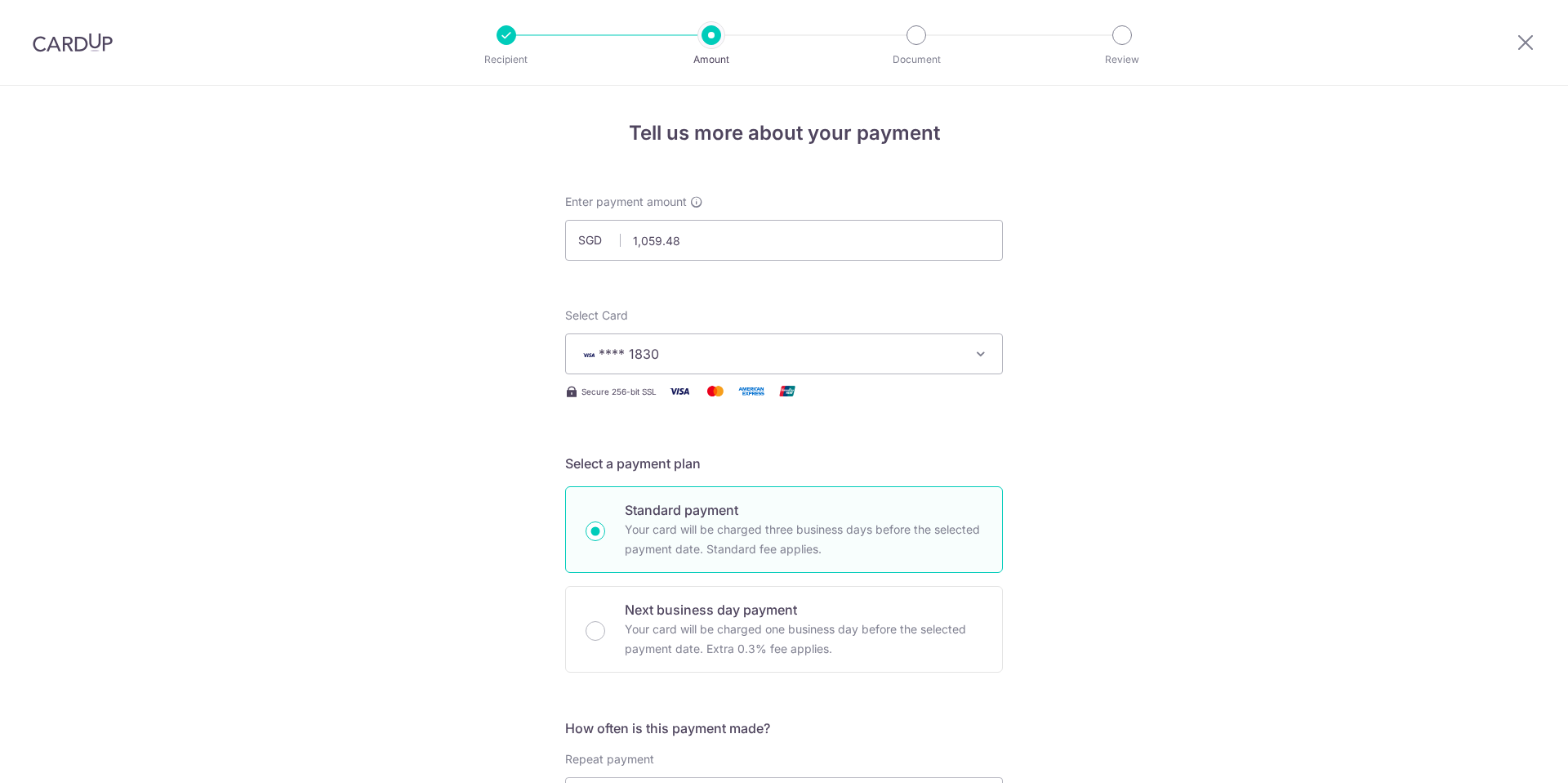
scroll to position [878, 0]
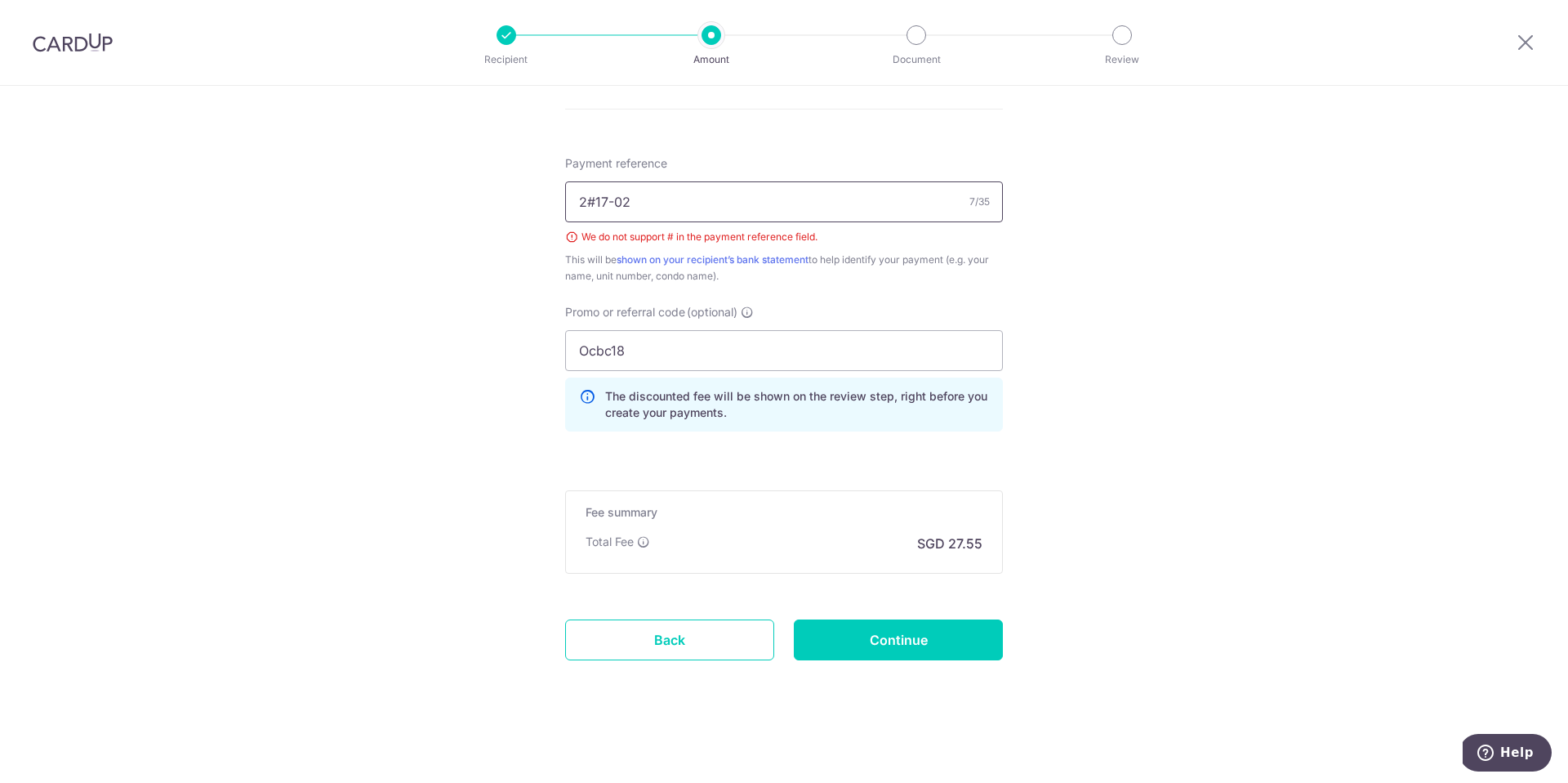
click at [591, 202] on input "2#17-02" at bounding box center [784, 201] width 438 height 40
type input "JGY 217-02"
click at [921, 646] on input "Continue" at bounding box center [898, 639] width 209 height 40
type input "Create Schedule"
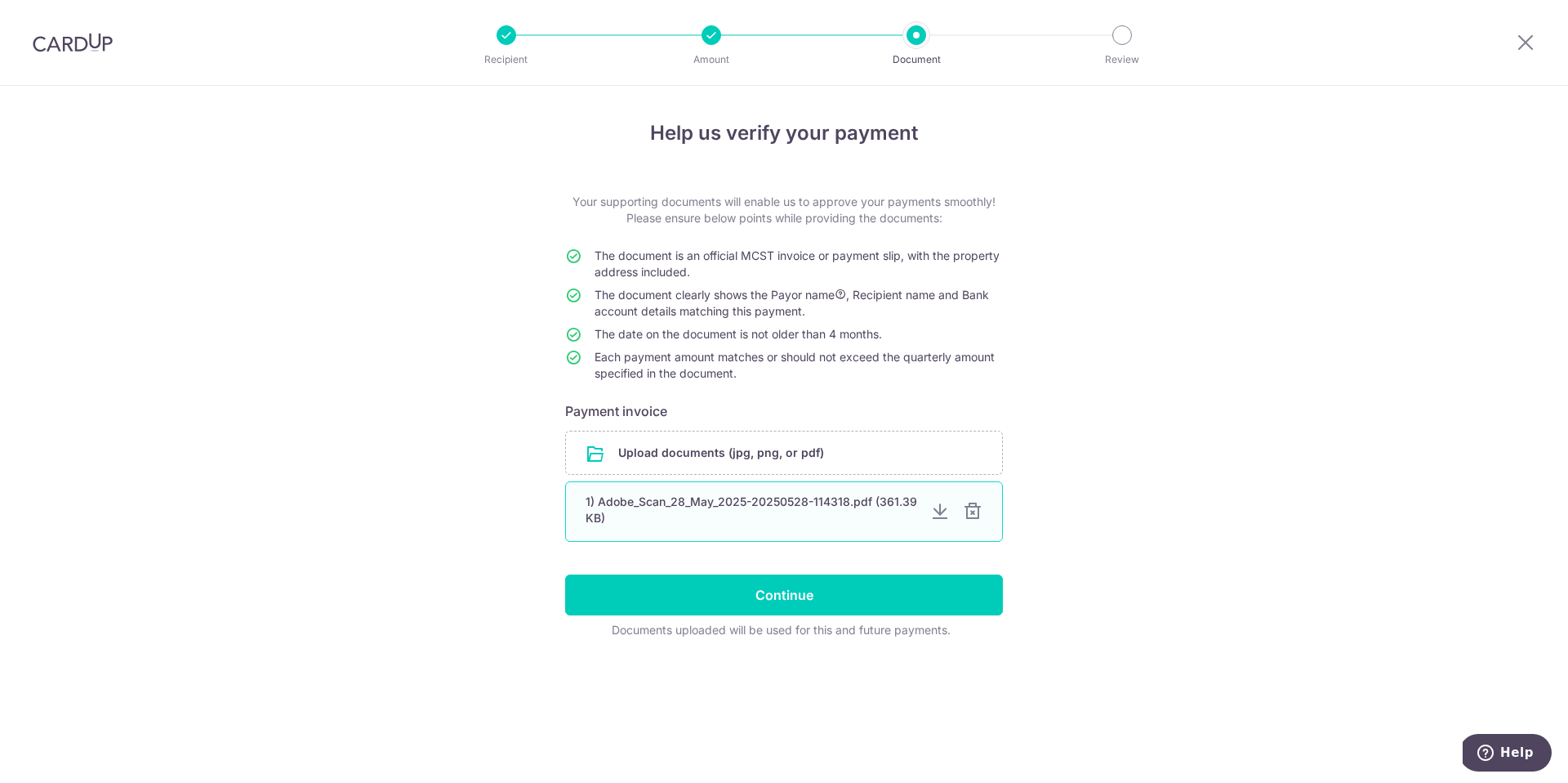
click at [969, 513] on div at bounding box center [972, 511] width 20 height 20
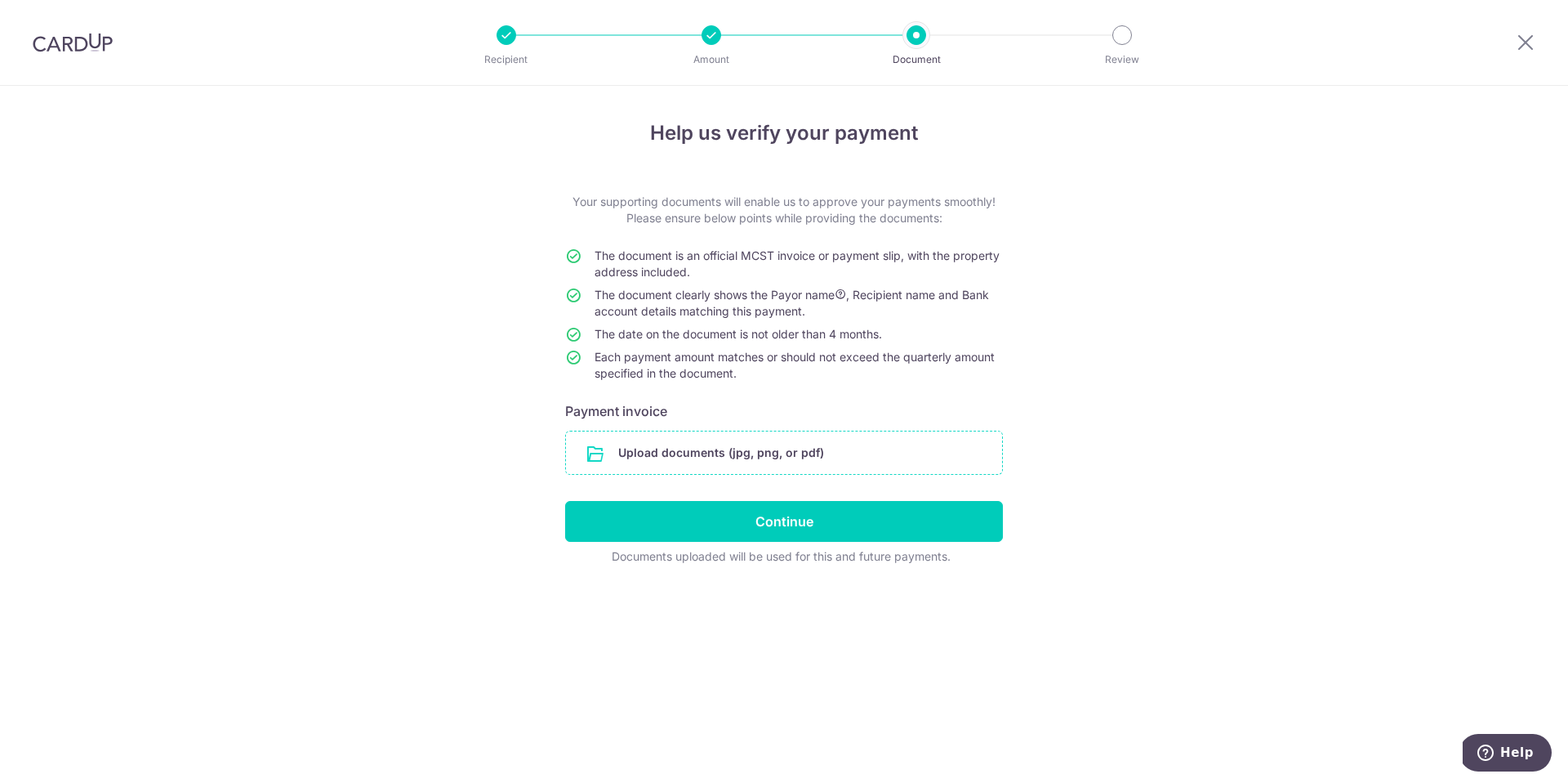
click at [821, 452] on input "file" at bounding box center [784, 452] width 436 height 42
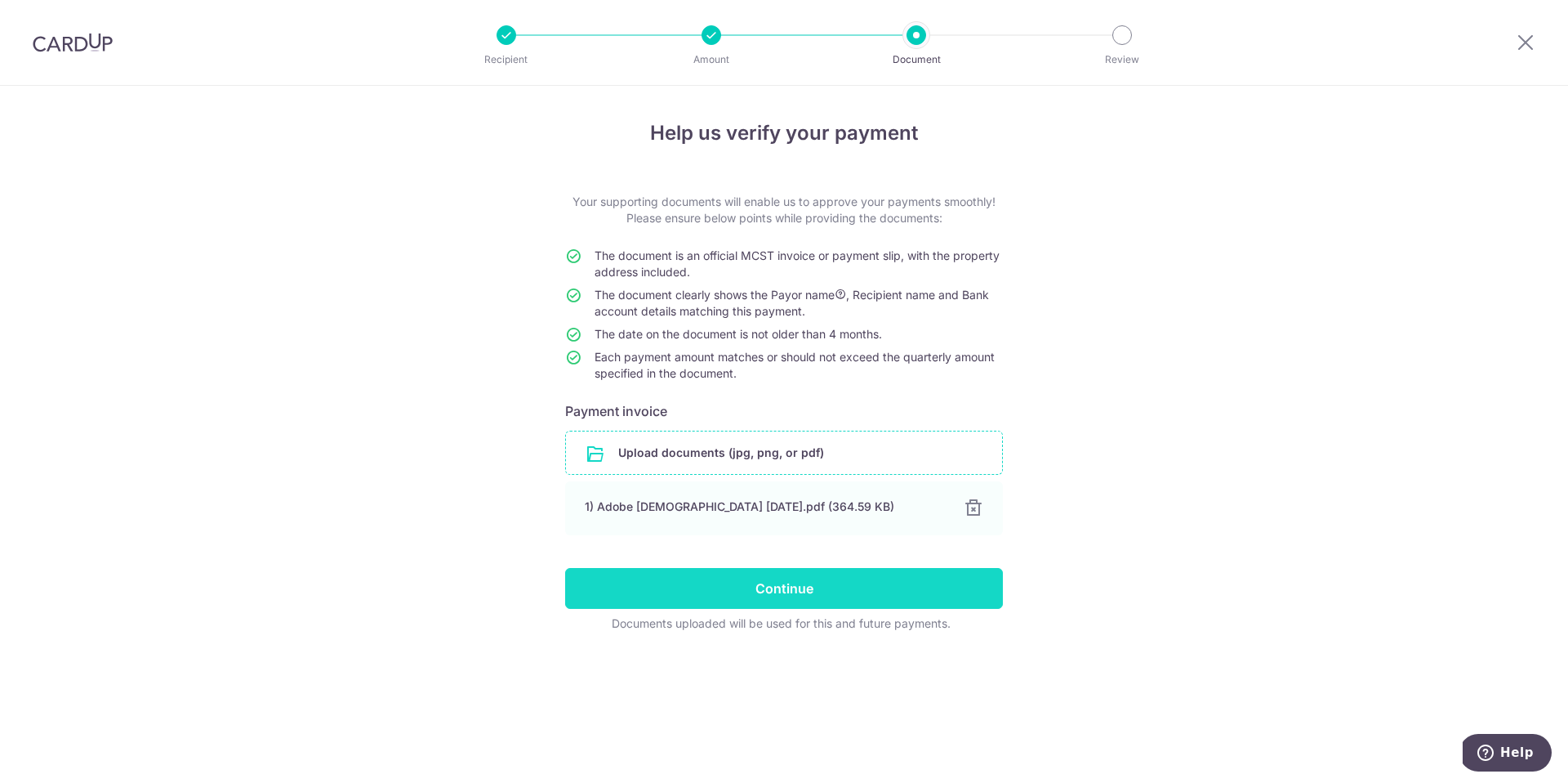
click at [811, 586] on input "Continue" at bounding box center [784, 588] width 438 height 40
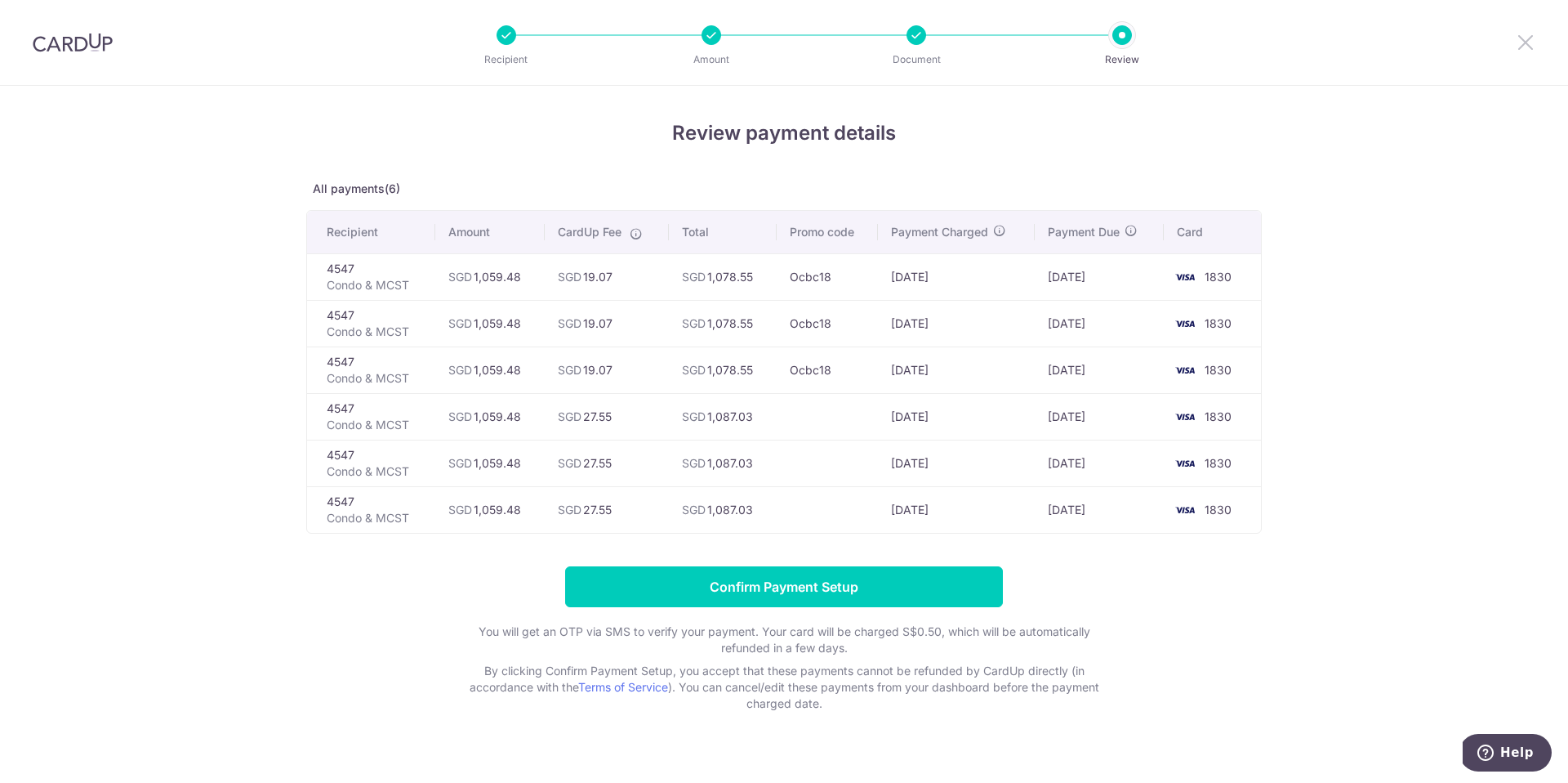
click at [1517, 40] on icon at bounding box center [1525, 42] width 20 height 21
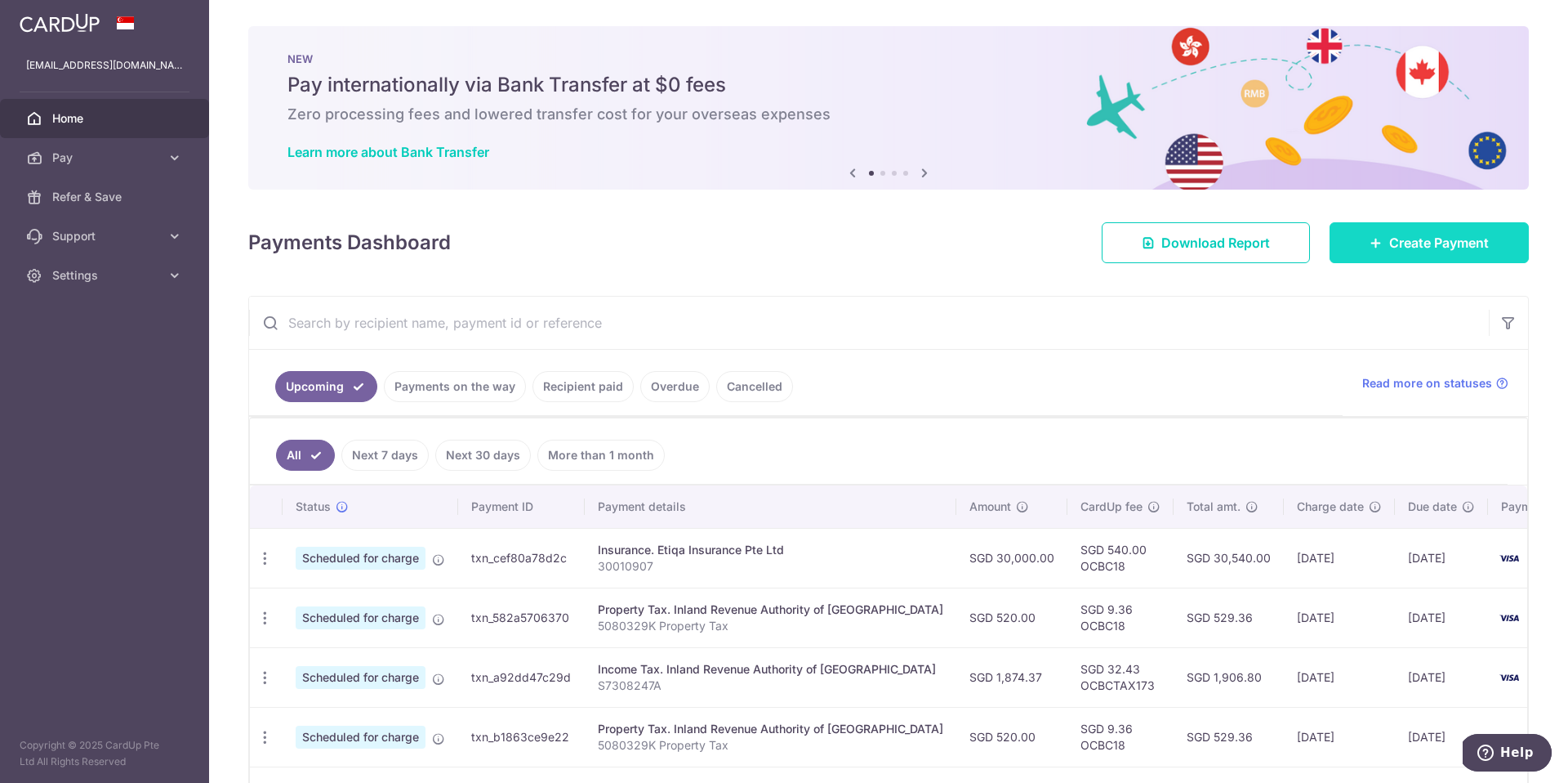
click at [1405, 245] on span "Create Payment" at bounding box center [1439, 243] width 100 height 20
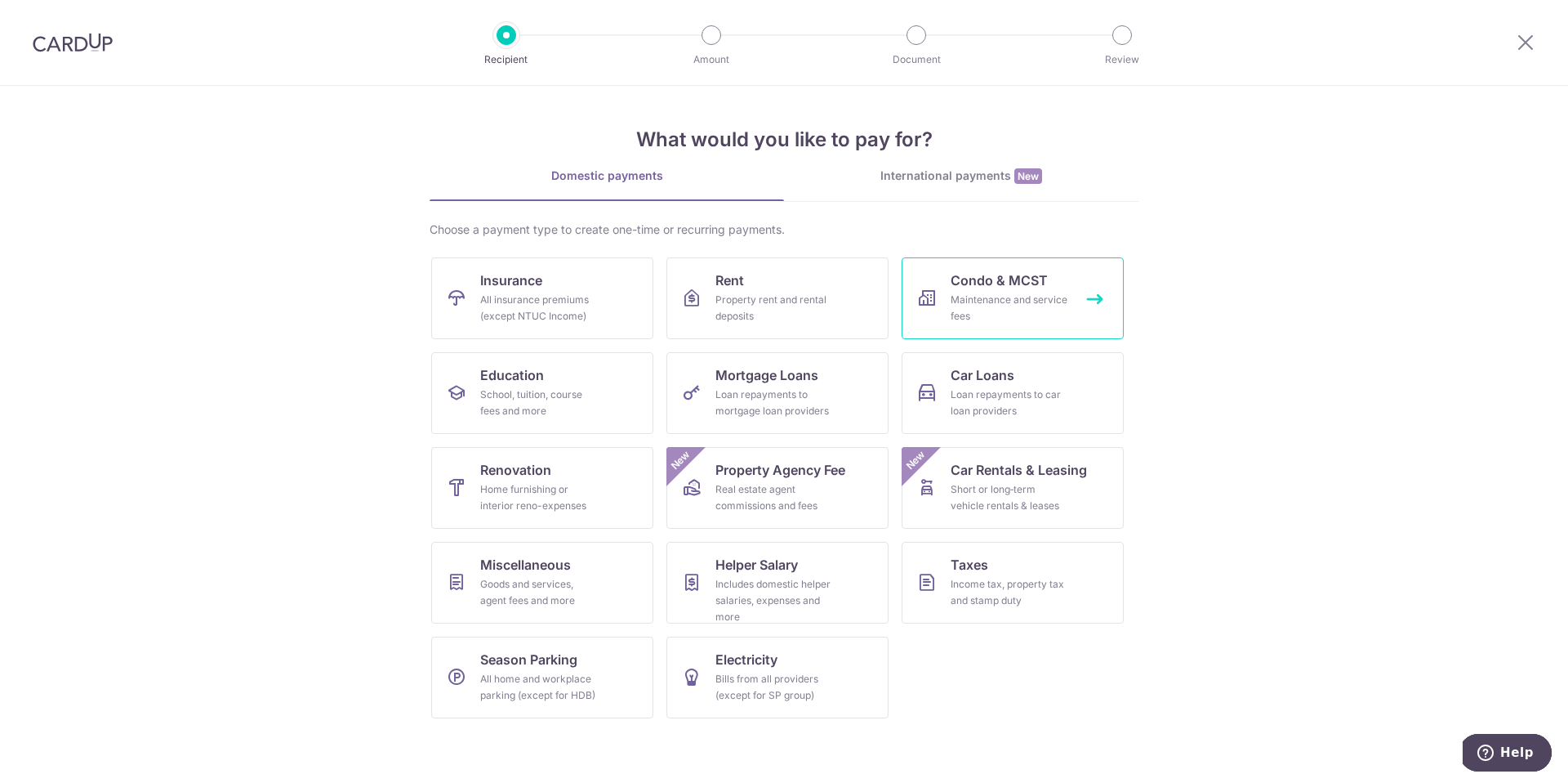
click at [952, 282] on span "Condo & MCST" at bounding box center [999, 280] width 97 height 20
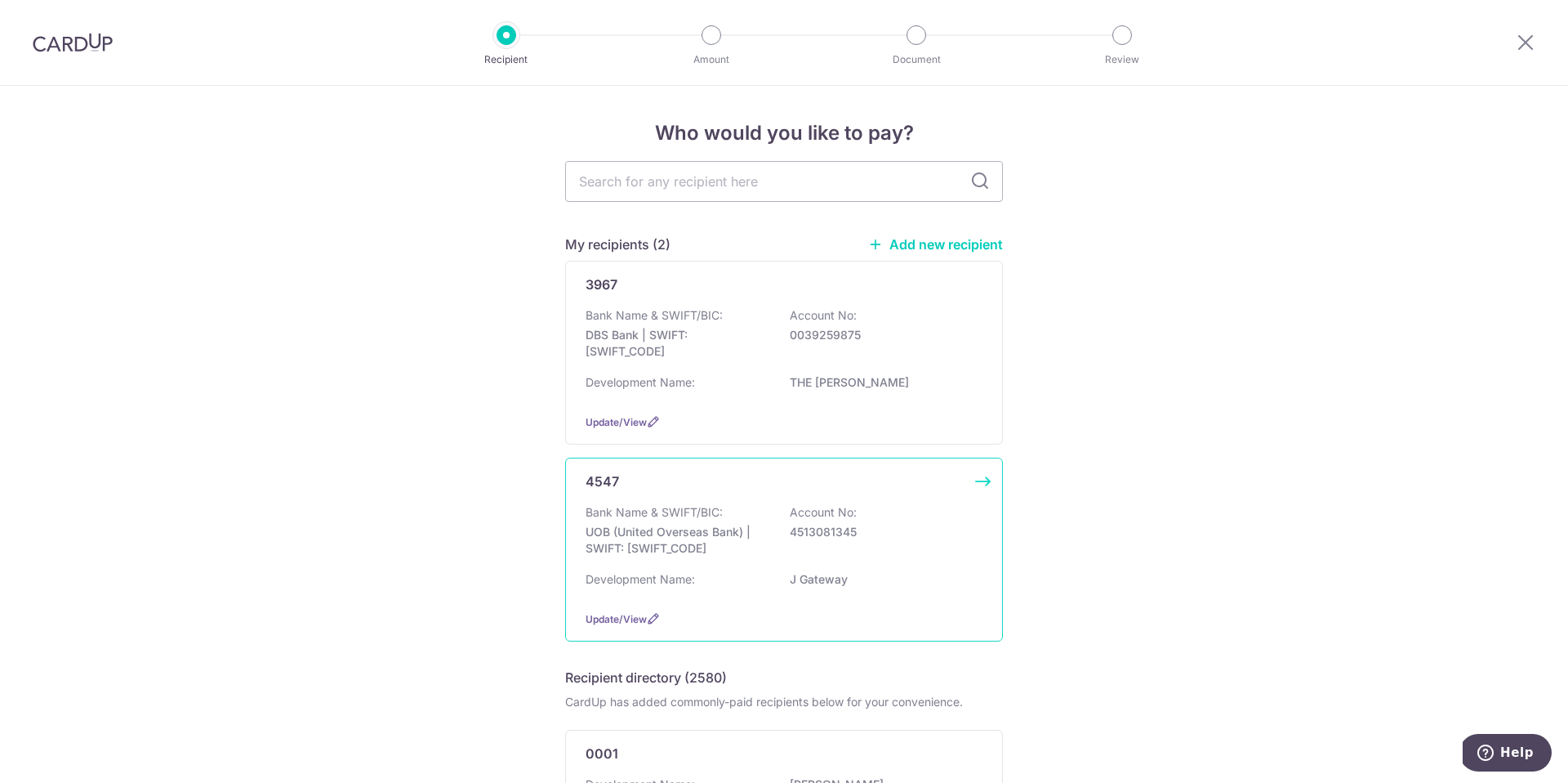
click at [804, 576] on p "J Gateway" at bounding box center [881, 579] width 183 height 16
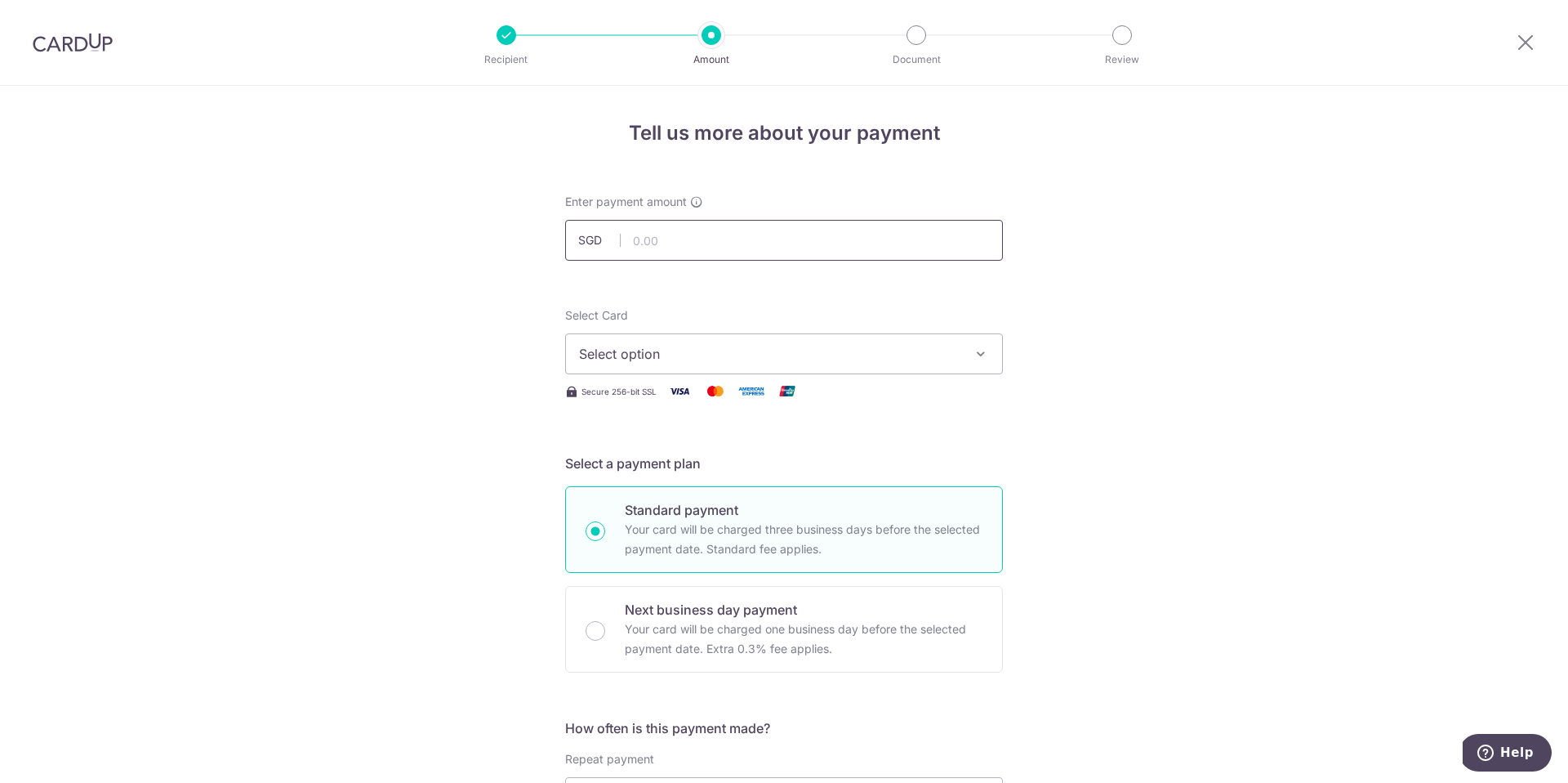
click at [750, 245] on input "text" at bounding box center [784, 239] width 438 height 40
type input "1,059.48"
click at [720, 354] on span "Select option" at bounding box center [769, 354] width 380 height 20
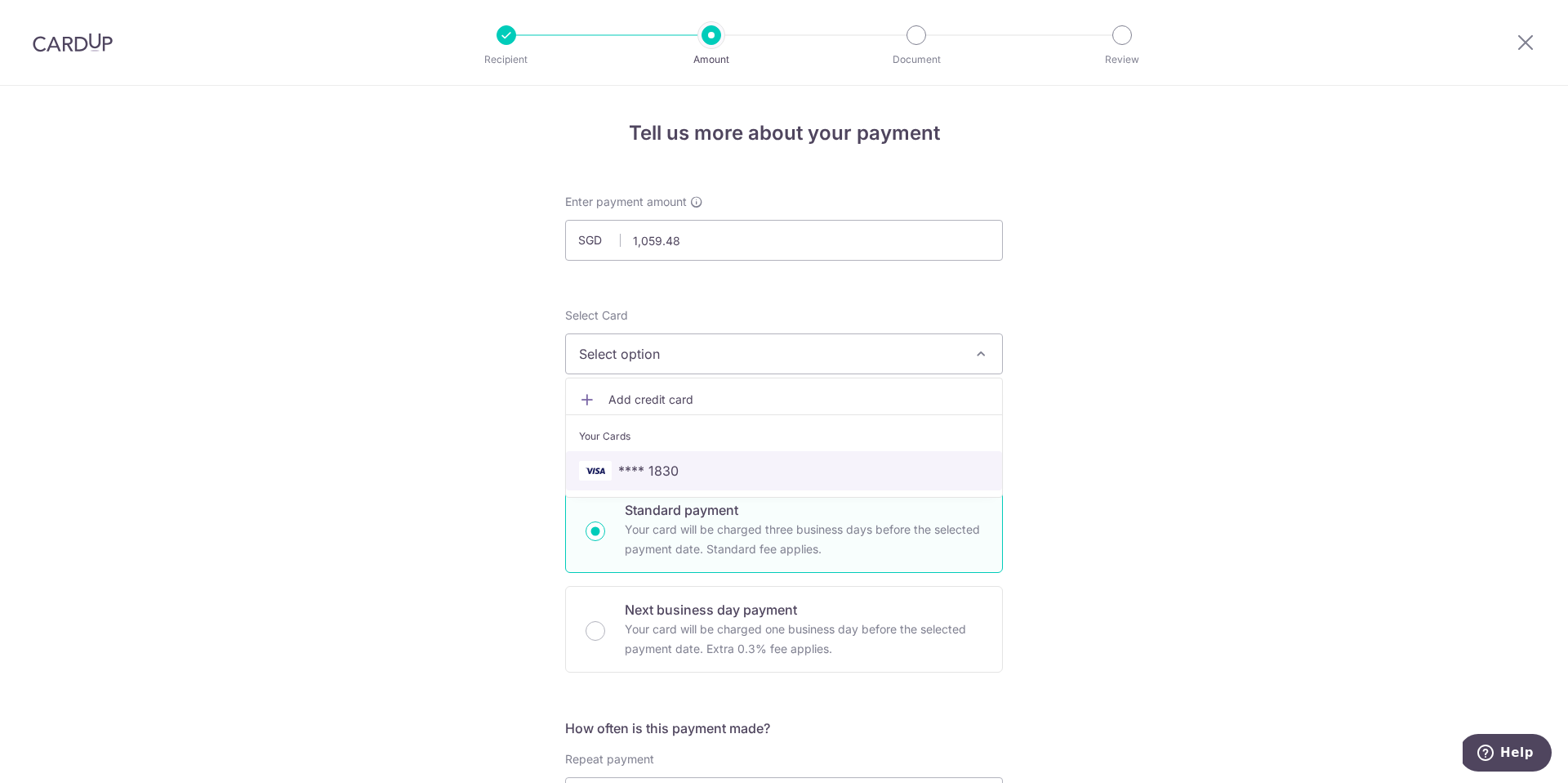
click at [709, 470] on span "**** 1830" at bounding box center [784, 470] width 410 height 20
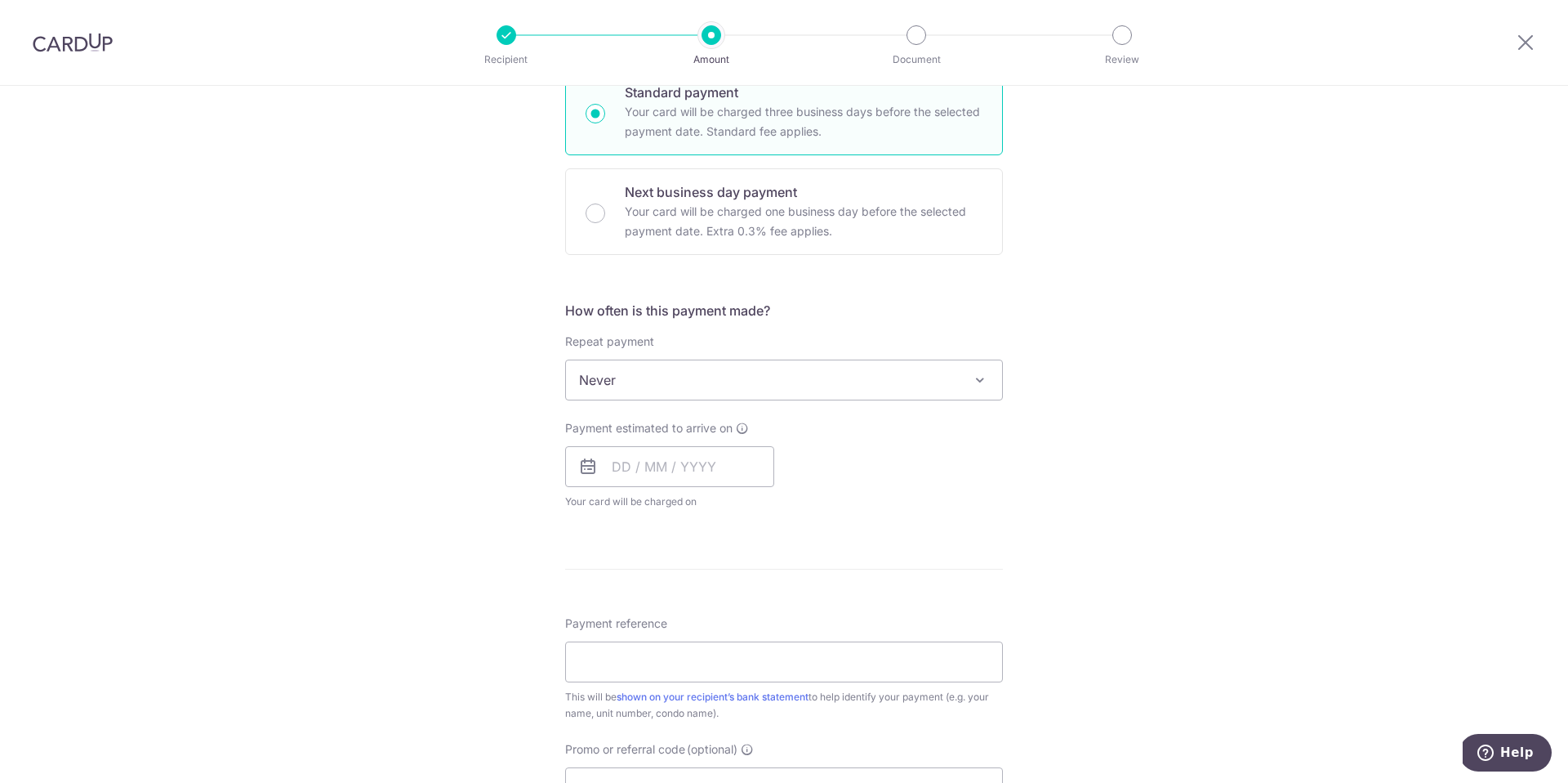
scroll to position [432, 0]
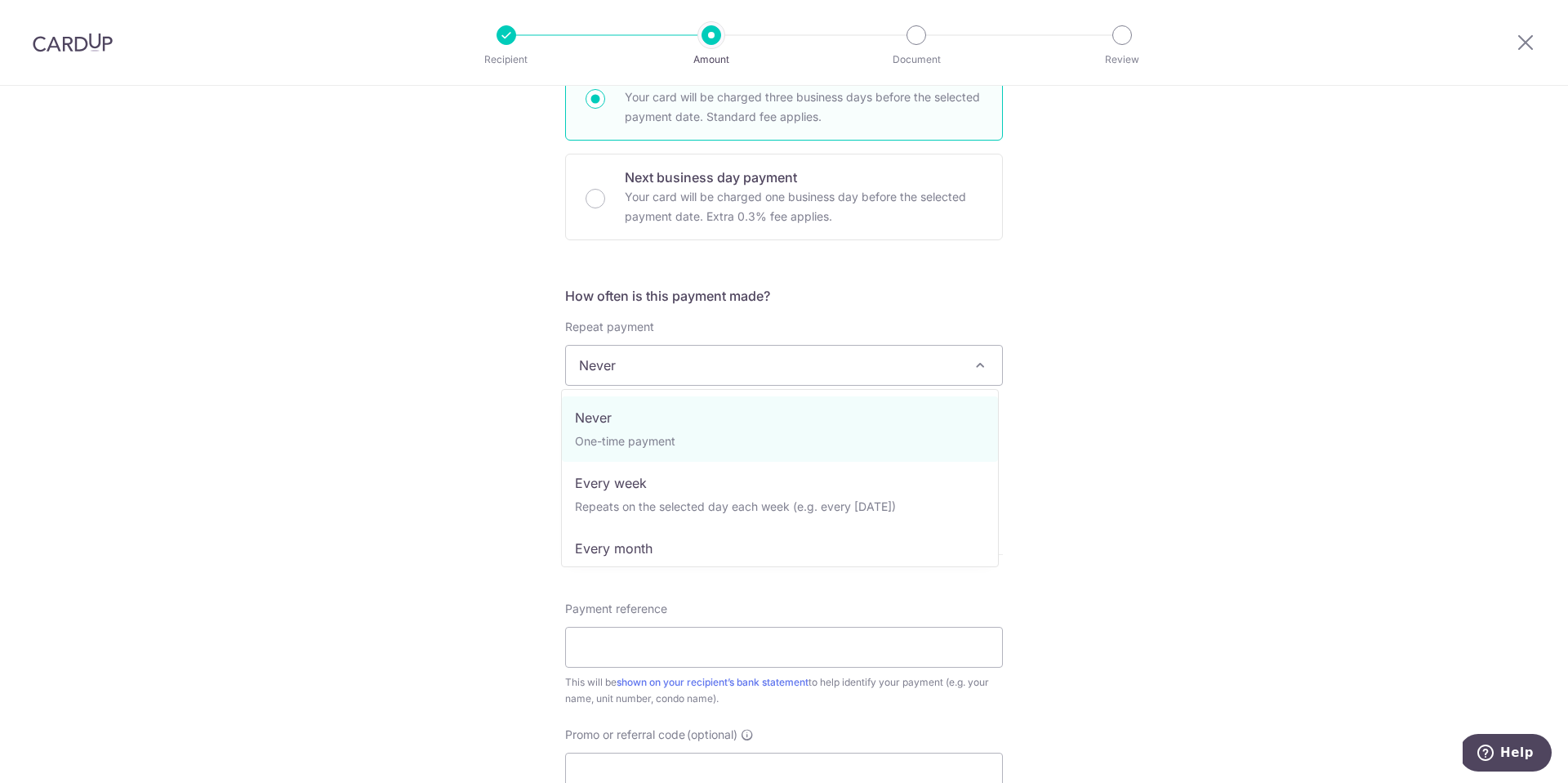
click at [870, 364] on span "Never" at bounding box center [784, 366] width 436 height 40
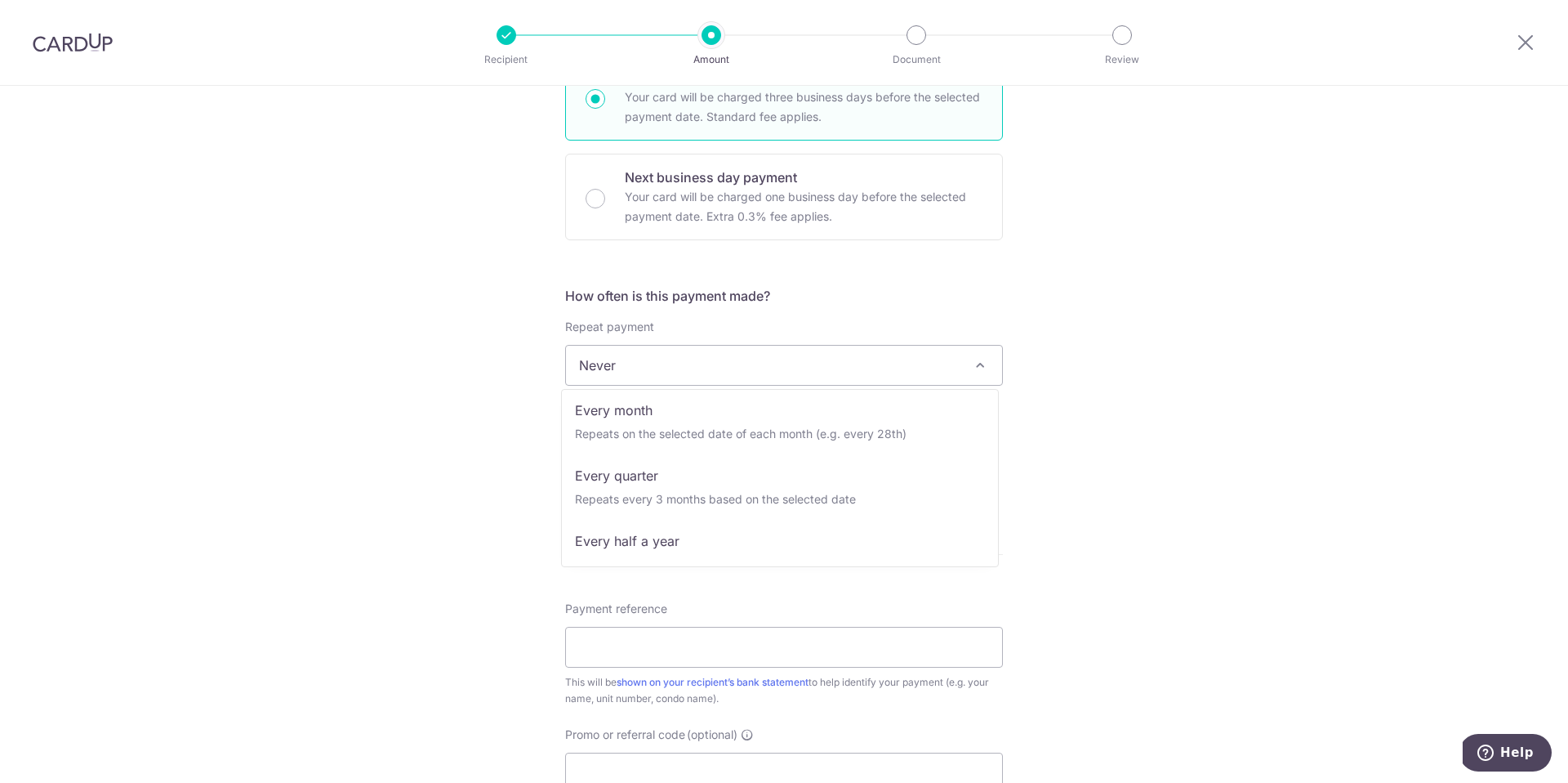
scroll to position [141, 0]
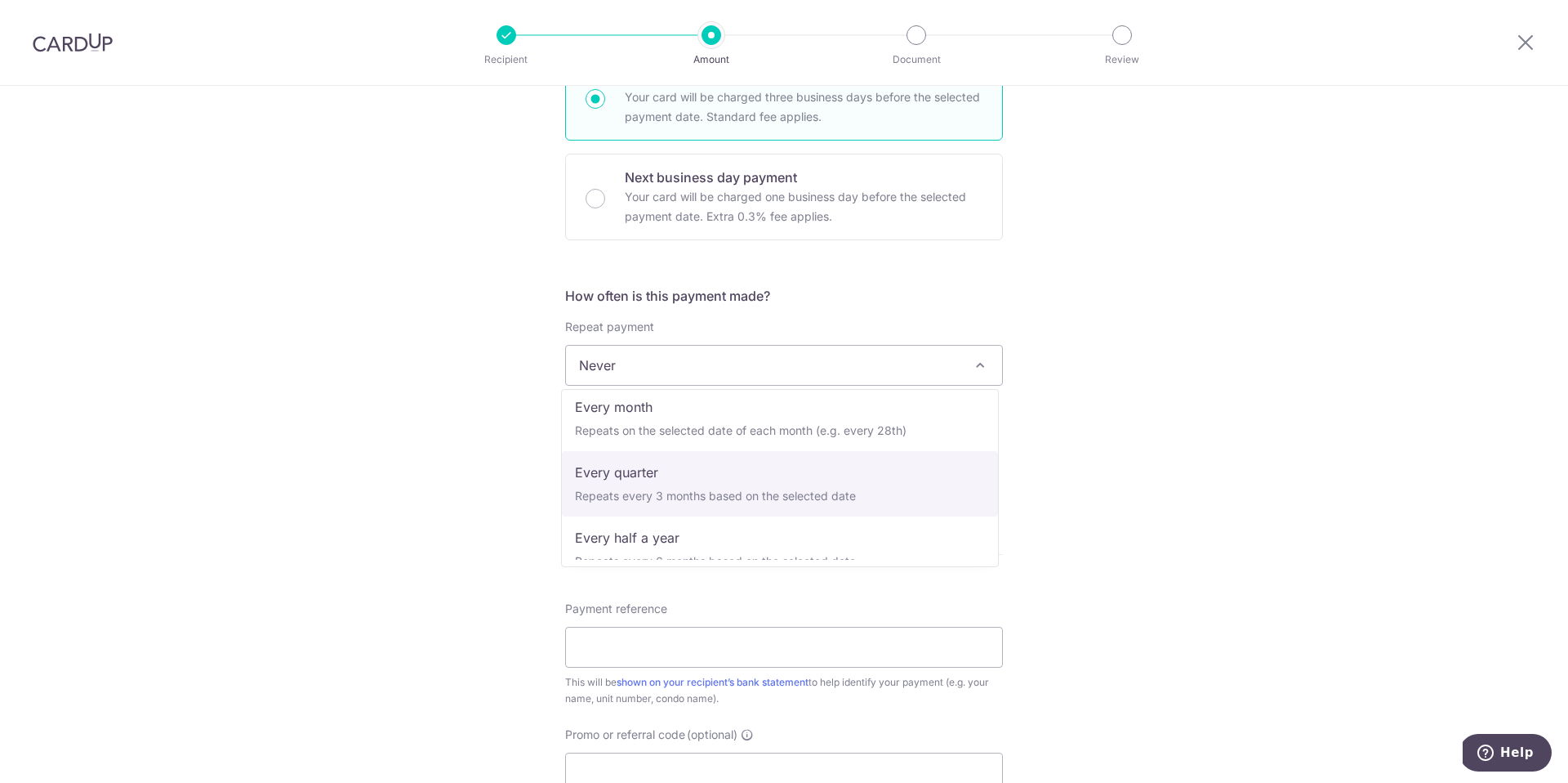
select select "4"
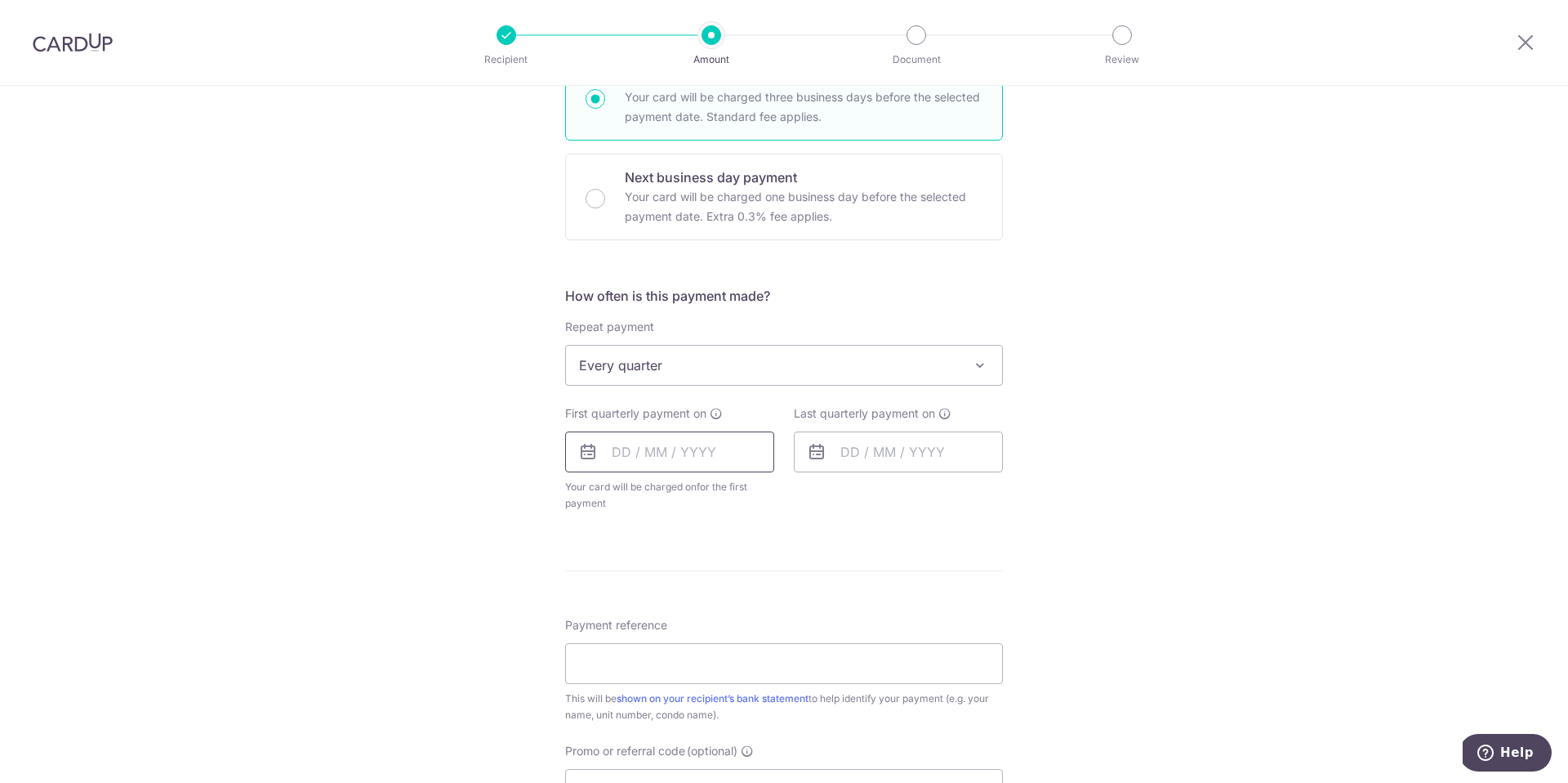
click at [679, 450] on input "text" at bounding box center [669, 451] width 209 height 40
click at [655, 697] on link "30" at bounding box center [664, 699] width 26 height 26
type input "[DATE]"
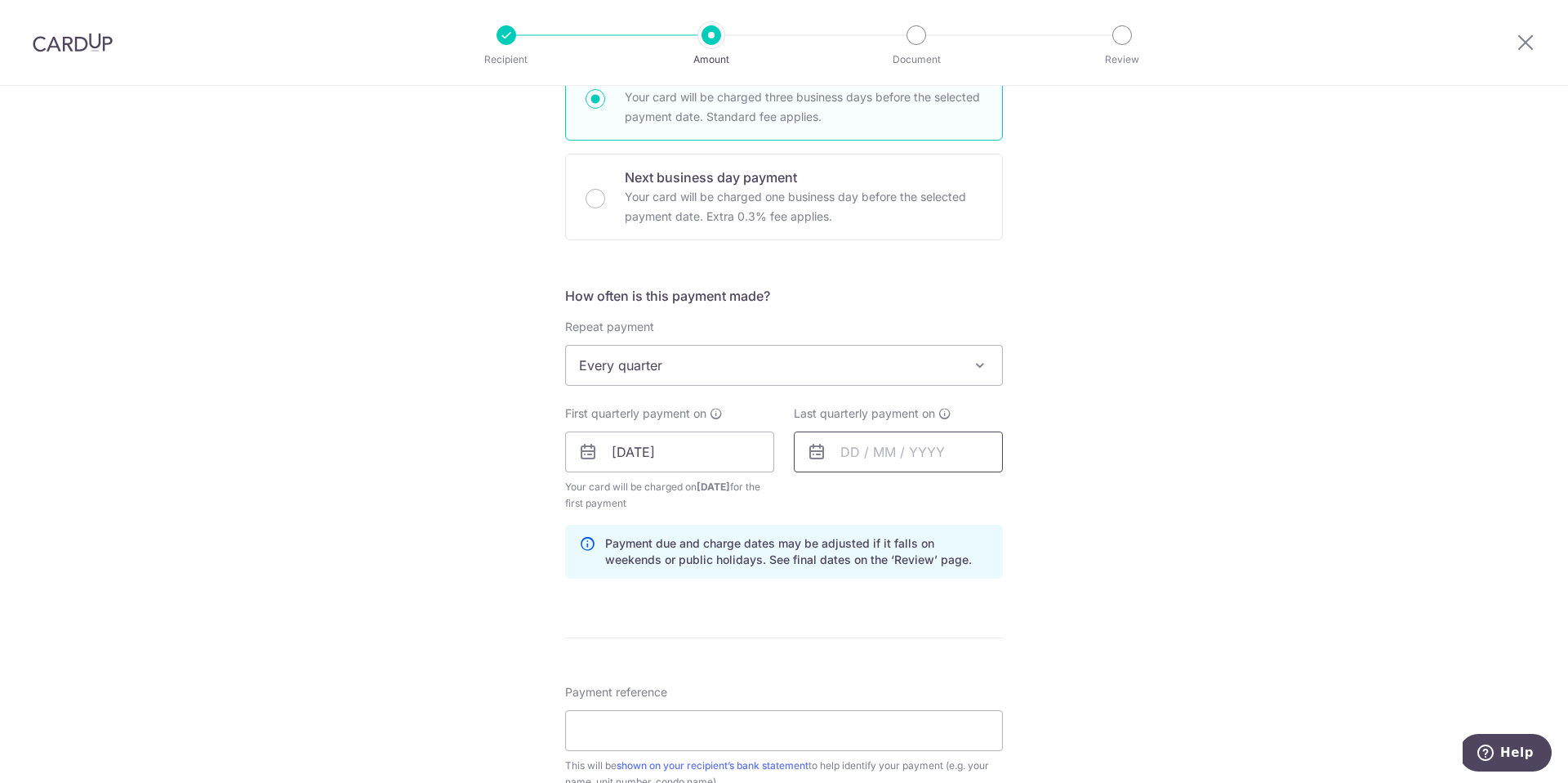
click at [881, 453] on input "text" at bounding box center [898, 451] width 209 height 40
click at [899, 495] on select "Sep Oct Nov Dec" at bounding box center [886, 496] width 43 height 13
click at [975, 494] on select "2025 2026 2027 2028 2029 2030 2031 2032 2033 2034 2035" at bounding box center [962, 496] width 43 height 13
click at [899, 496] on select "Jan Feb Mar Apr May Jun Jul Aug Sep Oct Nov Dec" at bounding box center [886, 496] width 43 height 13
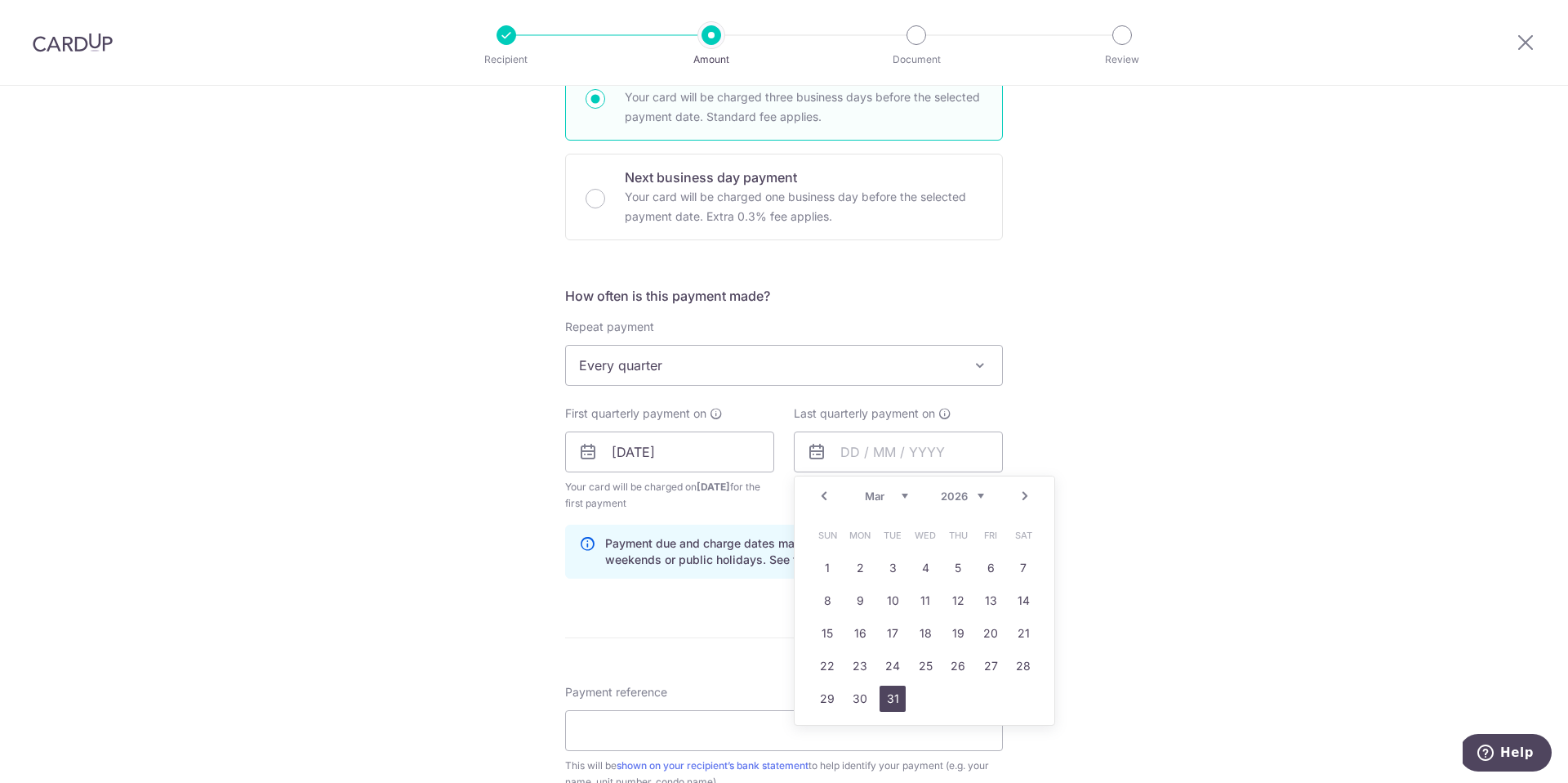
click at [891, 699] on link "31" at bounding box center [893, 699] width 26 height 26
type input "31/03/2026"
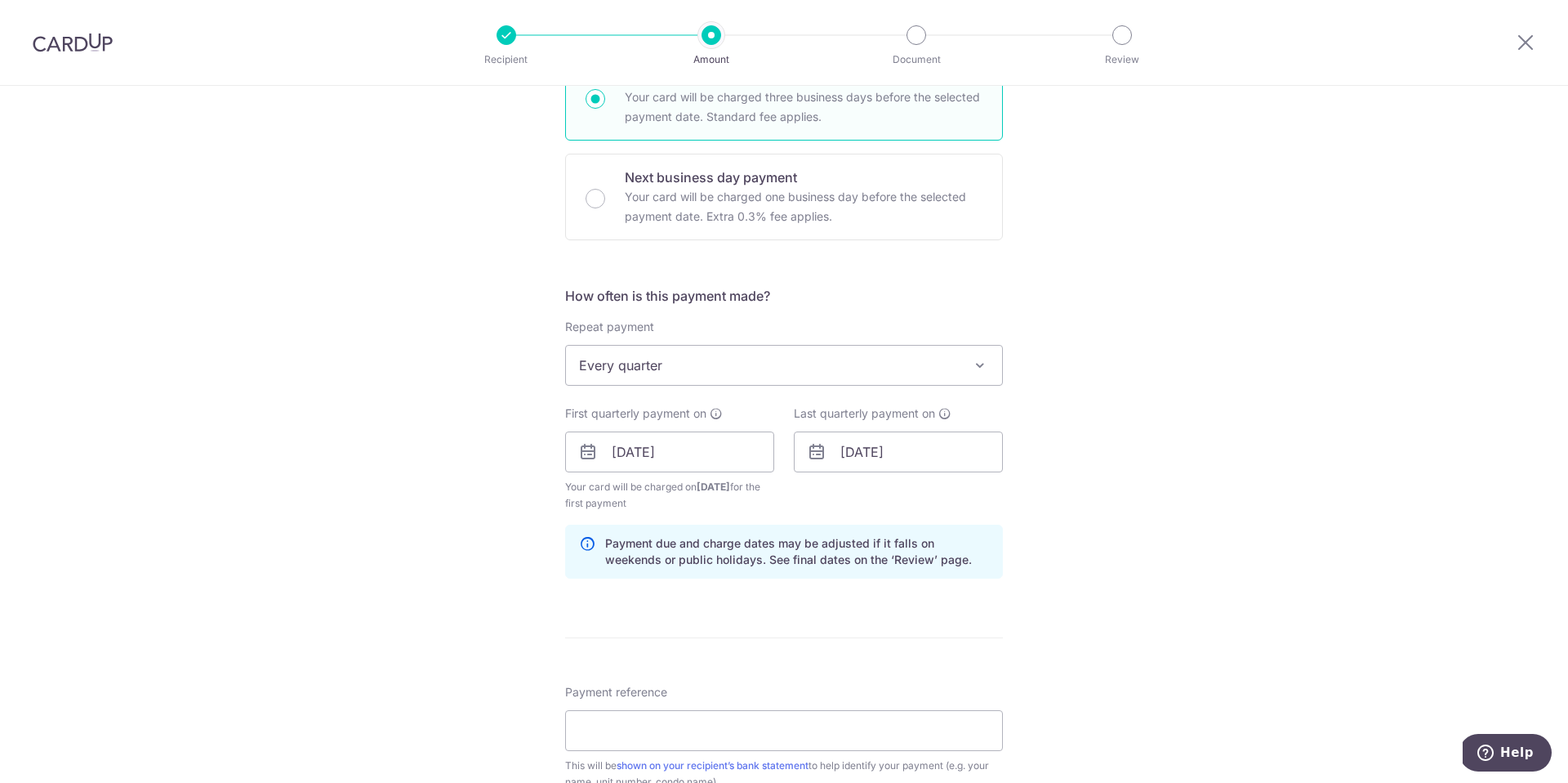
click at [1217, 607] on div "Tell us more about your payment Enter payment amount SGD 1,059.48 1059.48 Selec…" at bounding box center [784, 434] width 1568 height 1561
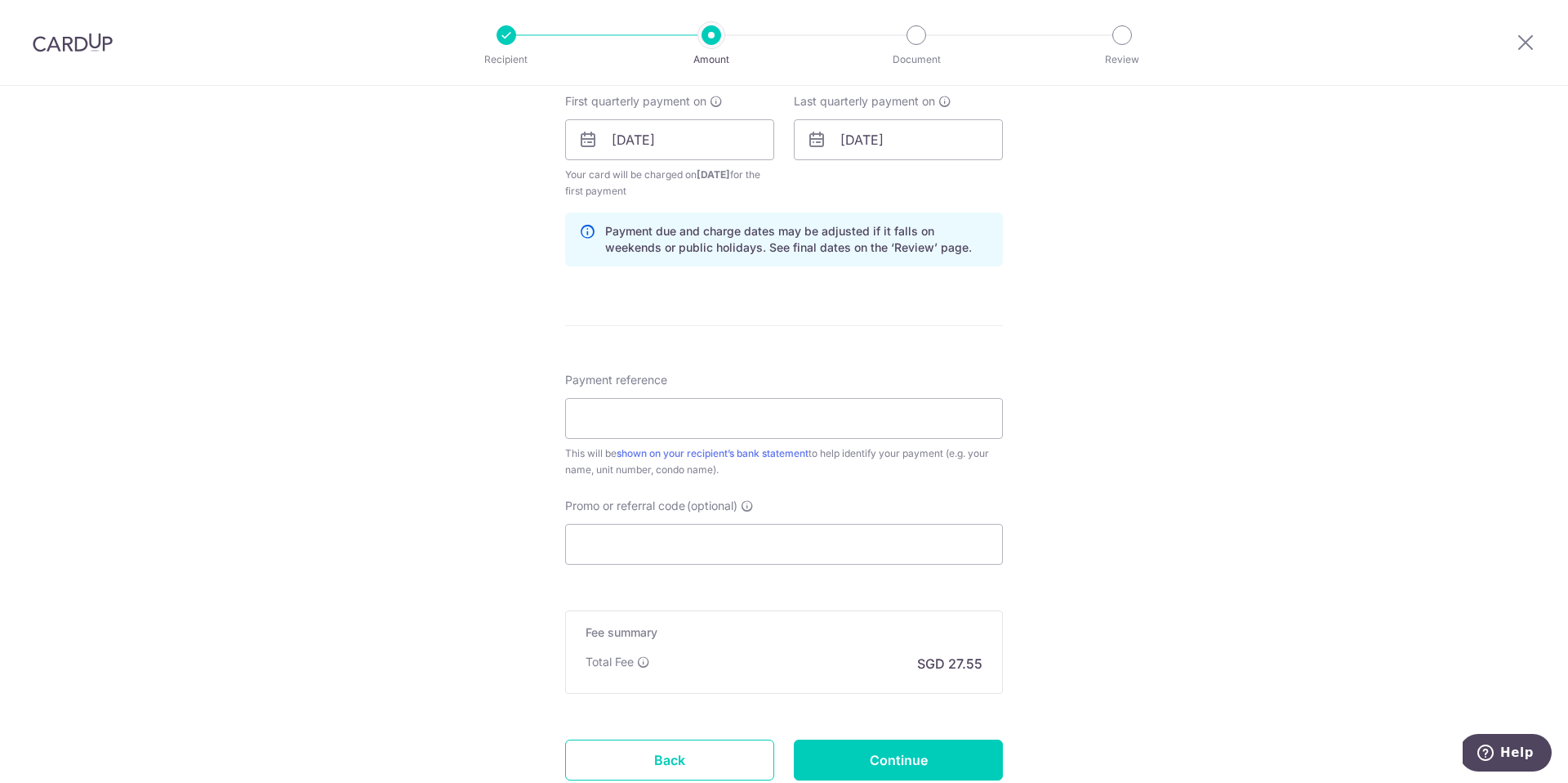
scroll to position [749, 0]
click at [801, 414] on input "Payment reference" at bounding box center [784, 414] width 438 height 40
type input "JGWY2 17 02"
click at [636, 543] on input "Promo or referral code (optional)" at bounding box center [784, 539] width 438 height 40
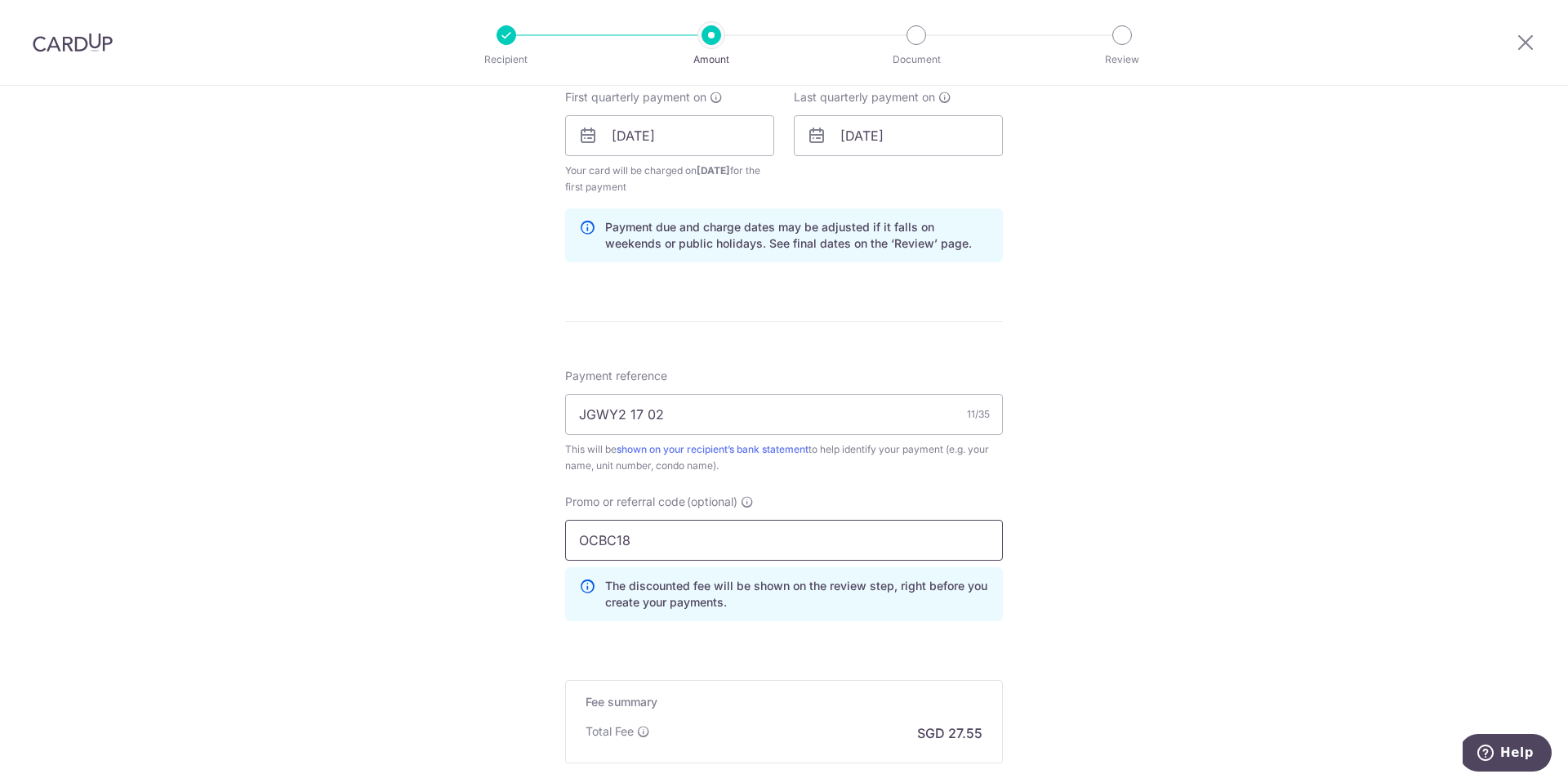
type input "OCBC18"
click at [1110, 549] on div "Tell us more about your payment Enter payment amount SGD 1,059.48 1059.48 Selec…" at bounding box center [784, 155] width 1568 height 1635
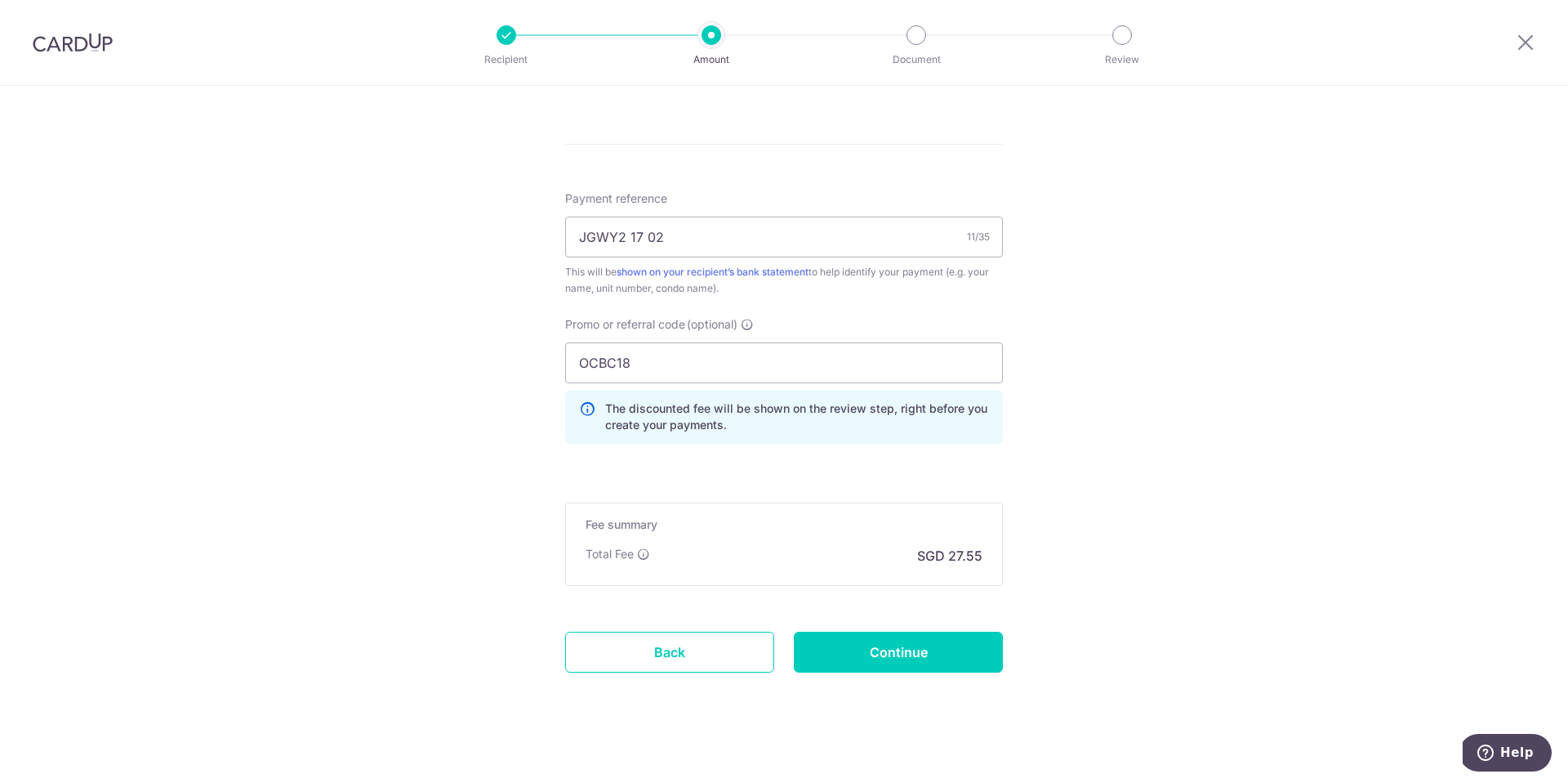
scroll to position [938, 0]
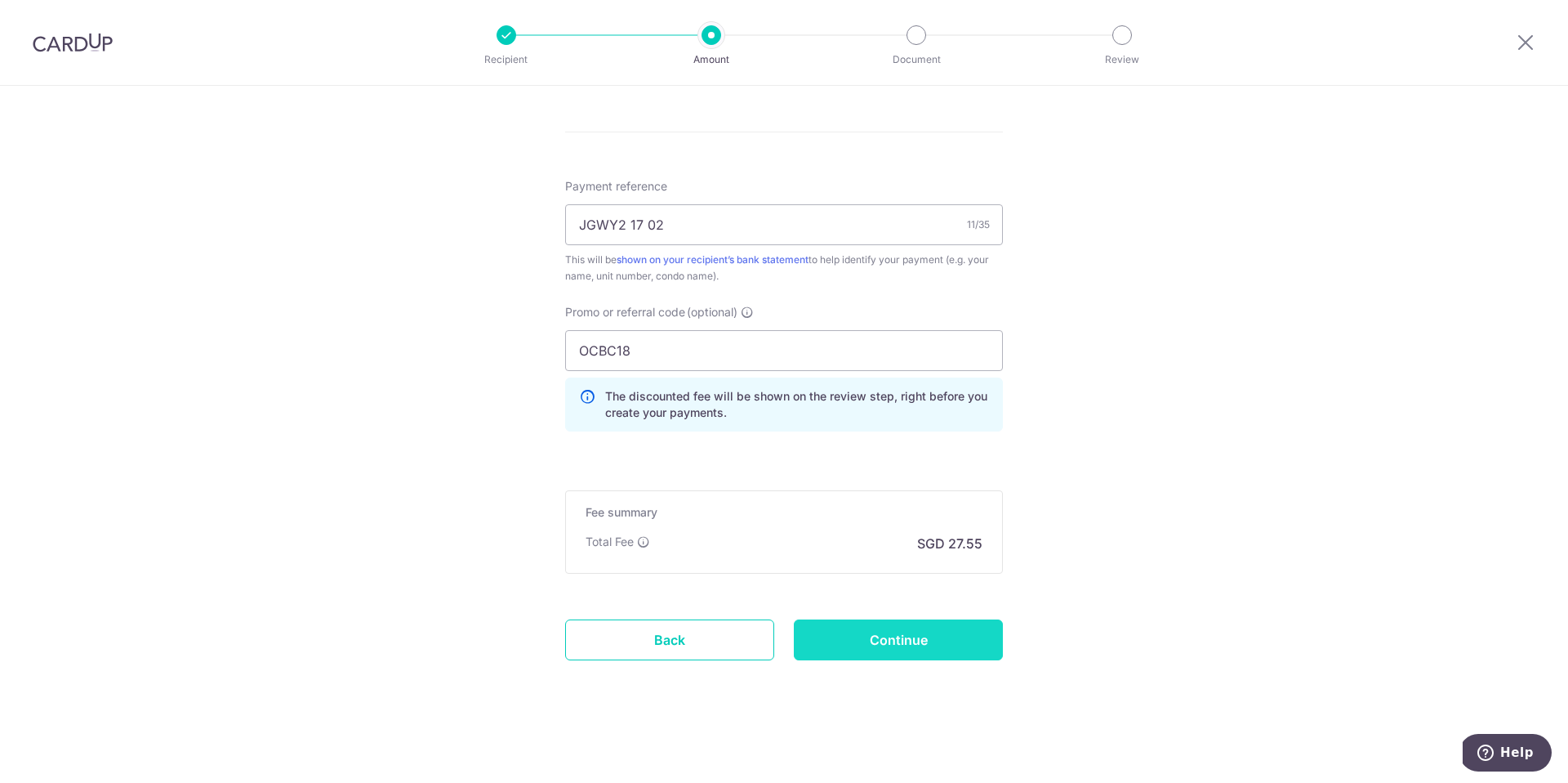
click at [876, 646] on input "Continue" at bounding box center [898, 639] width 209 height 40
type input "Create Schedule"
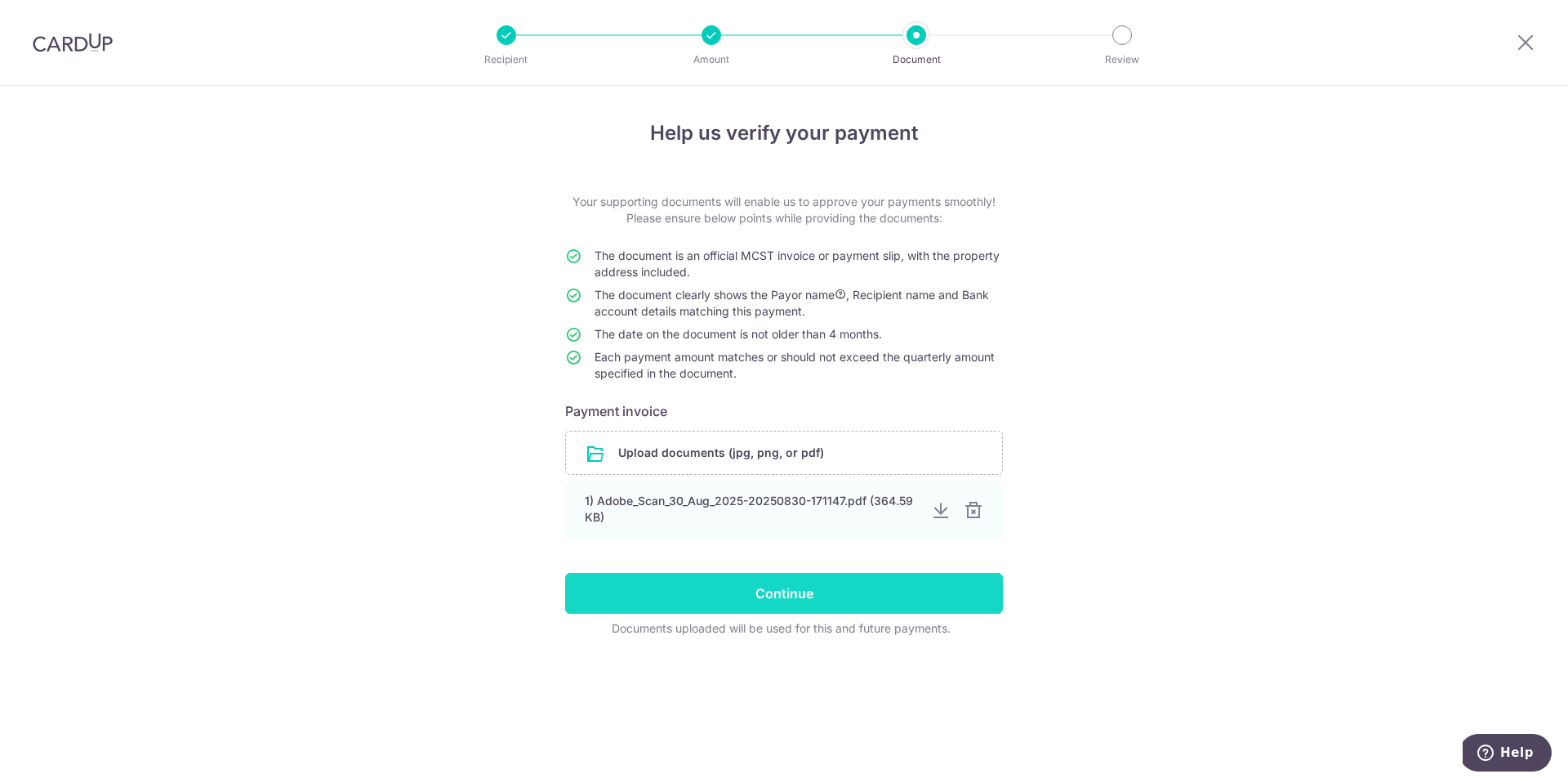
click at [973, 509] on div at bounding box center [973, 510] width 20 height 20
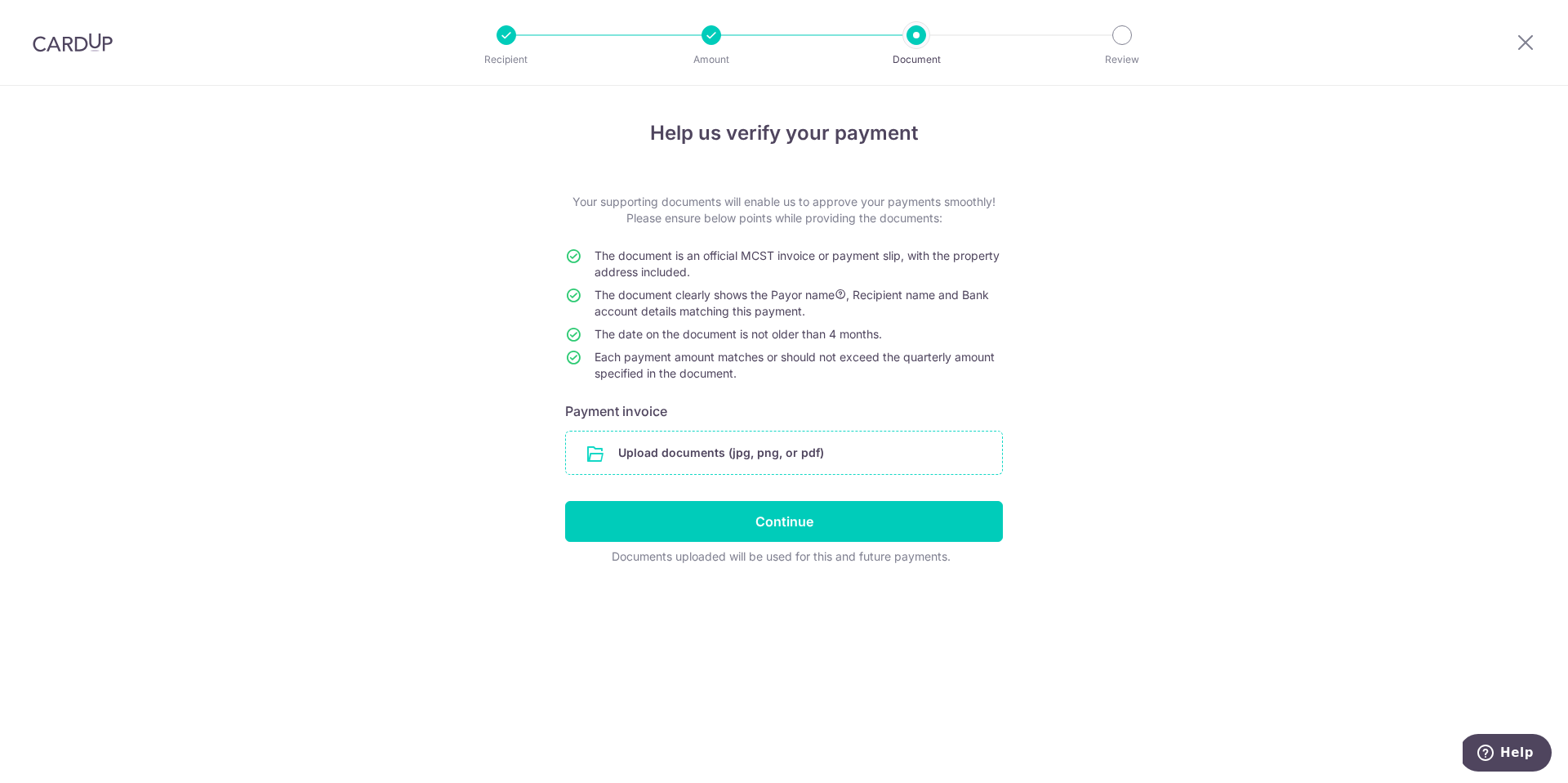
click at [819, 454] on input "file" at bounding box center [784, 452] width 436 height 42
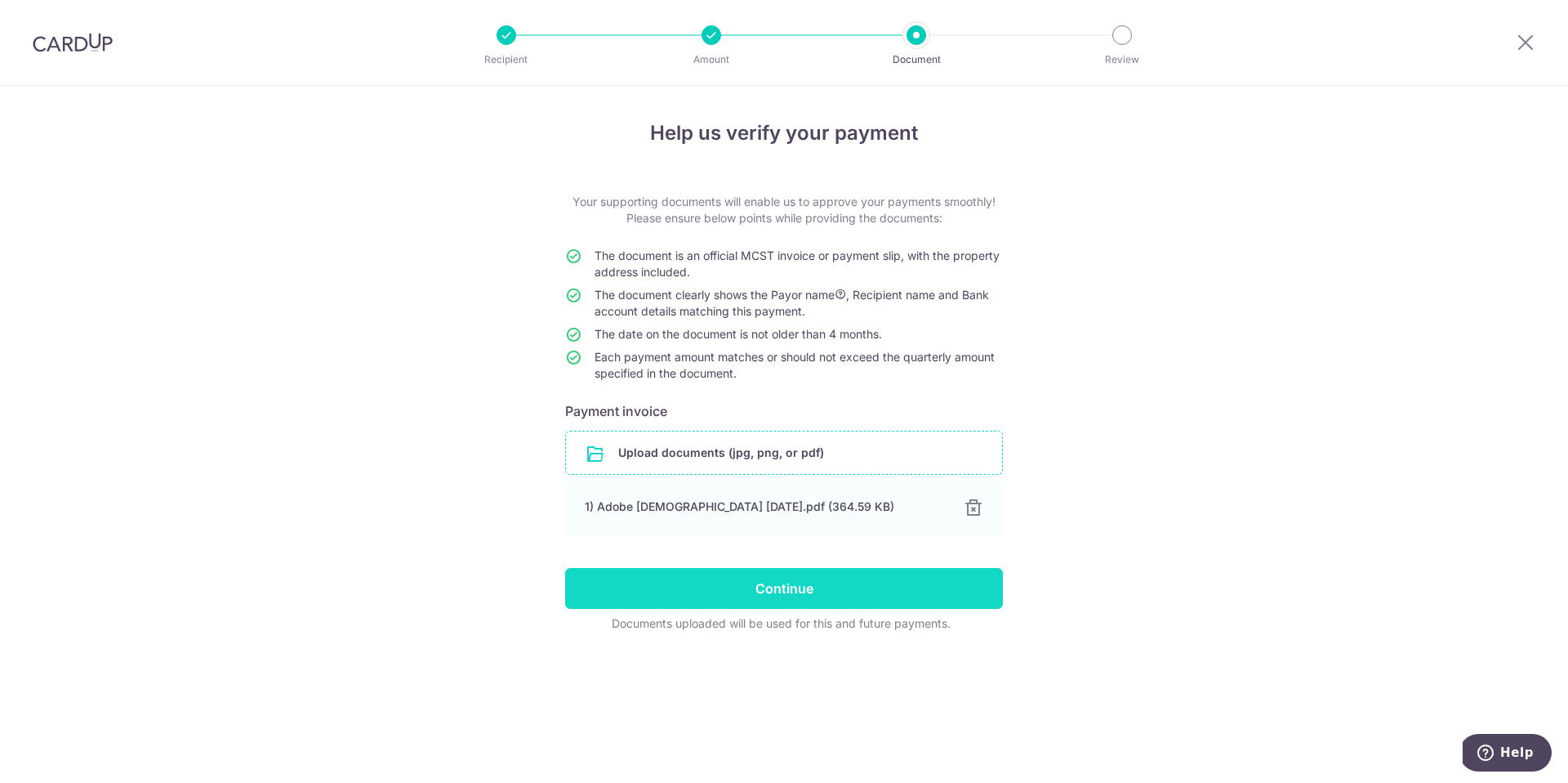
click at [814, 594] on input "Continue" at bounding box center [784, 588] width 438 height 40
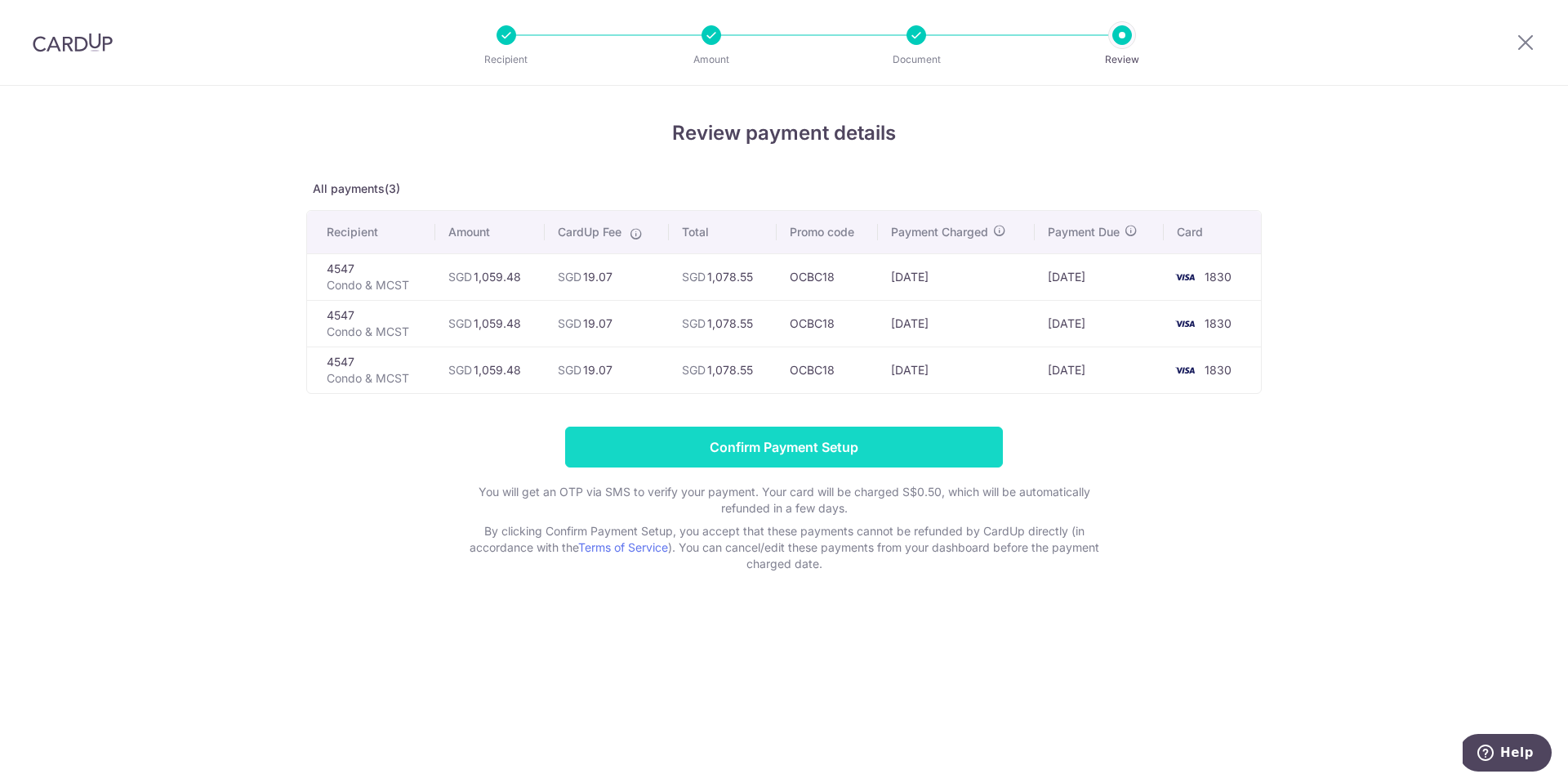
click at [805, 455] on input "Confirm Payment Setup" at bounding box center [784, 447] width 438 height 40
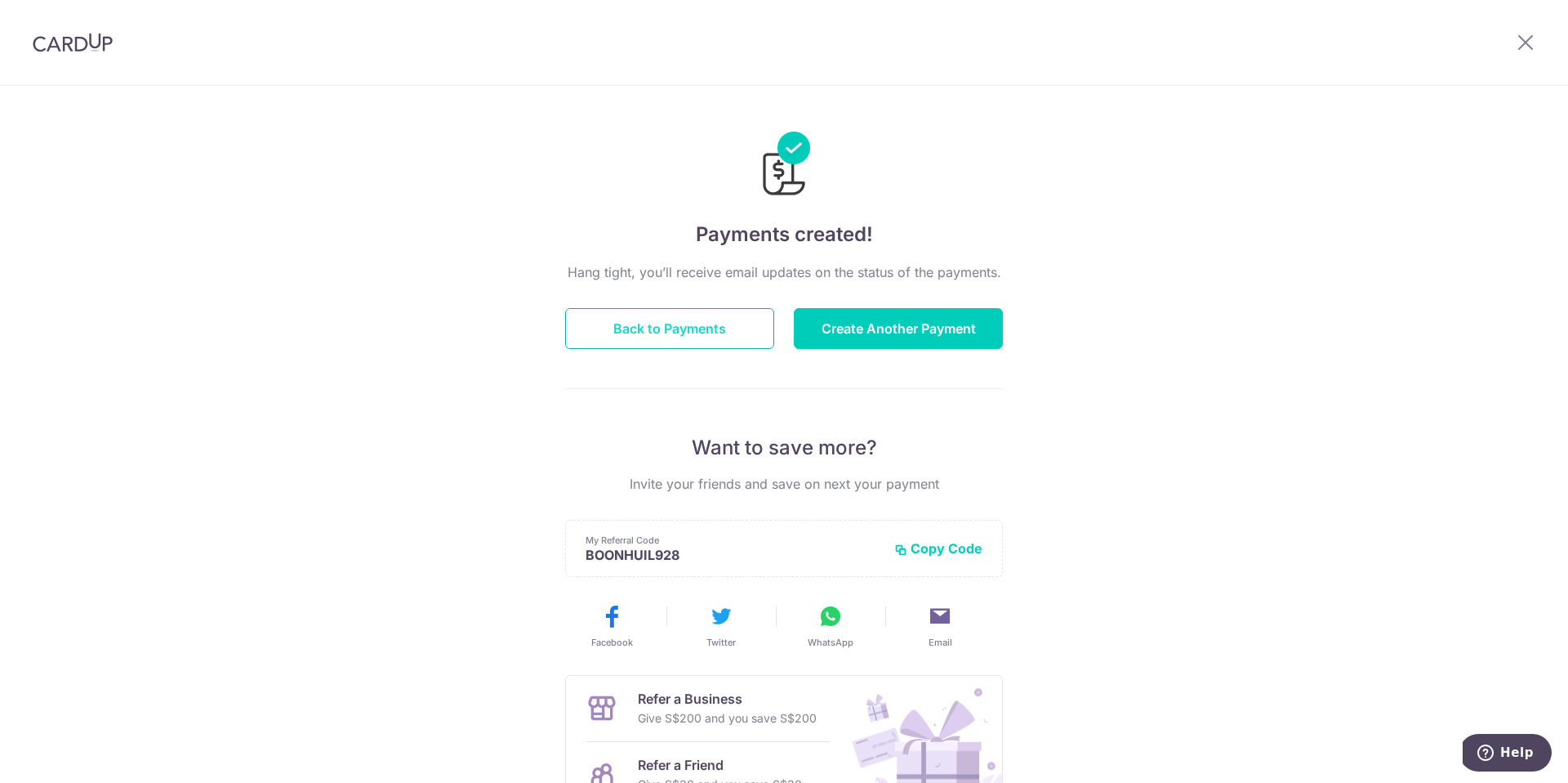
click at [684, 336] on button "Back to Payments" at bounding box center [669, 328] width 209 height 40
